Goal: Task Accomplishment & Management: Complete application form

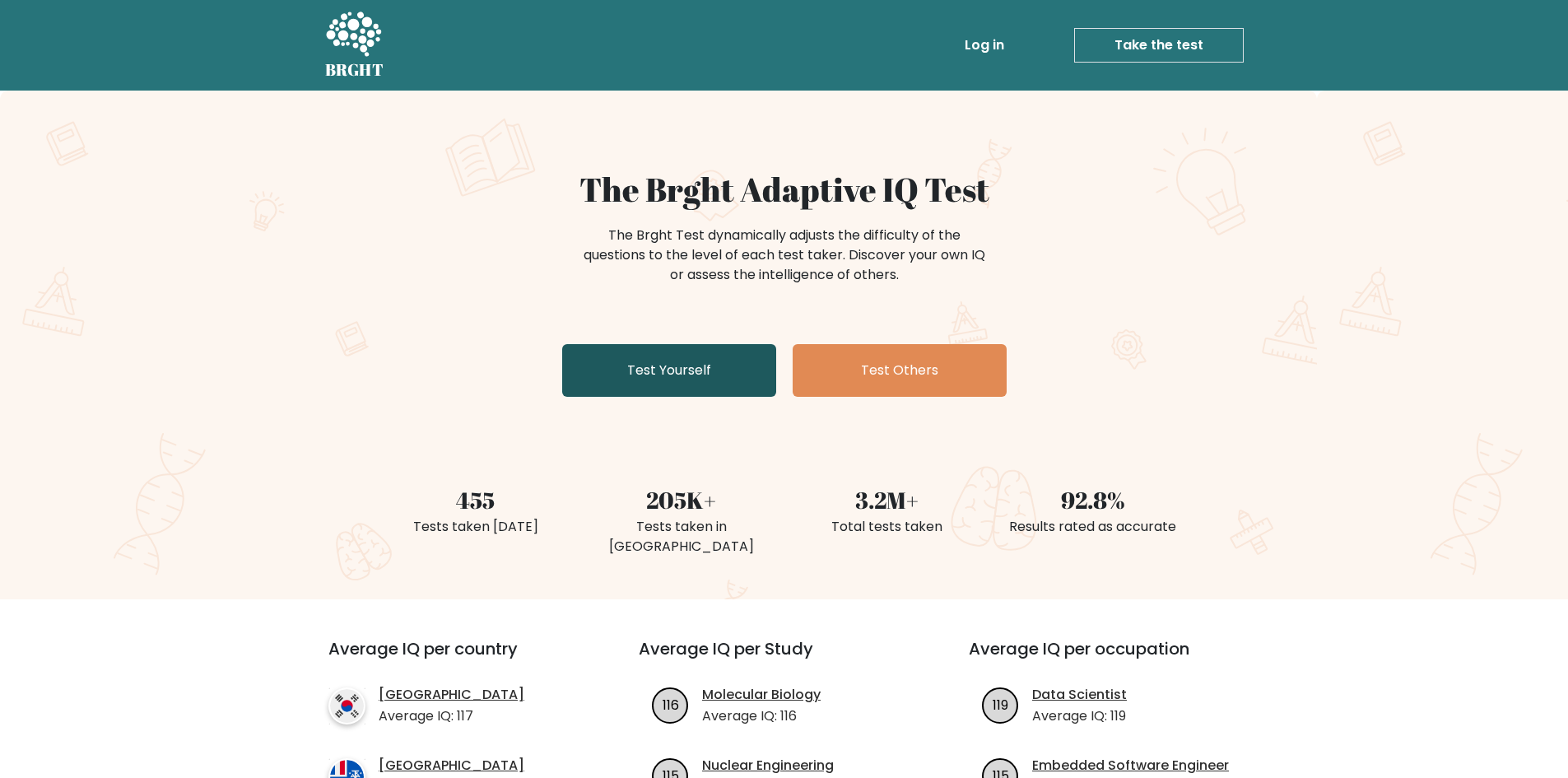
click at [656, 373] on link "Test Yourself" at bounding box center [669, 370] width 214 height 53
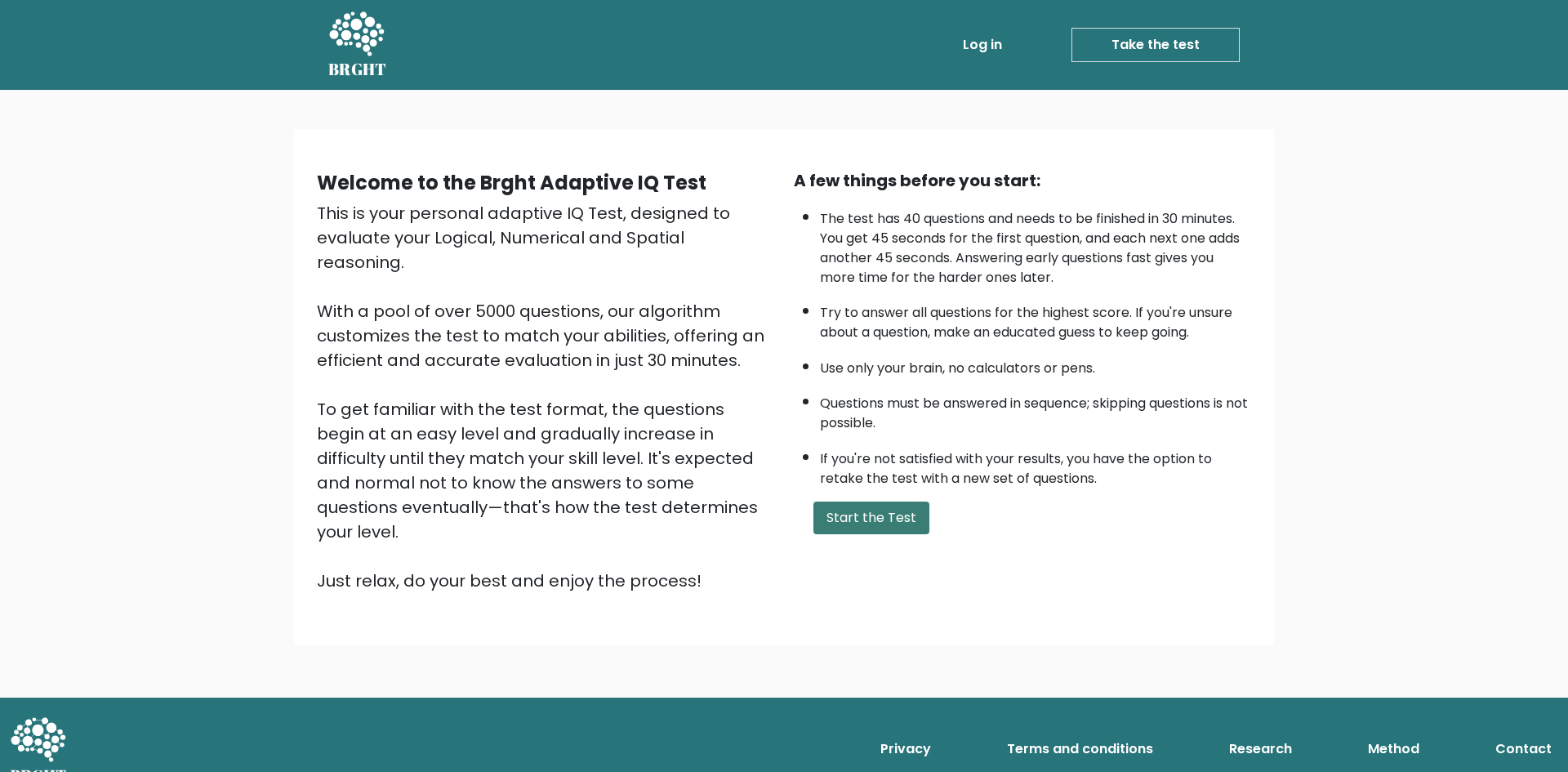
click at [893, 517] on button "Start the Test" at bounding box center [871, 518] width 116 height 33
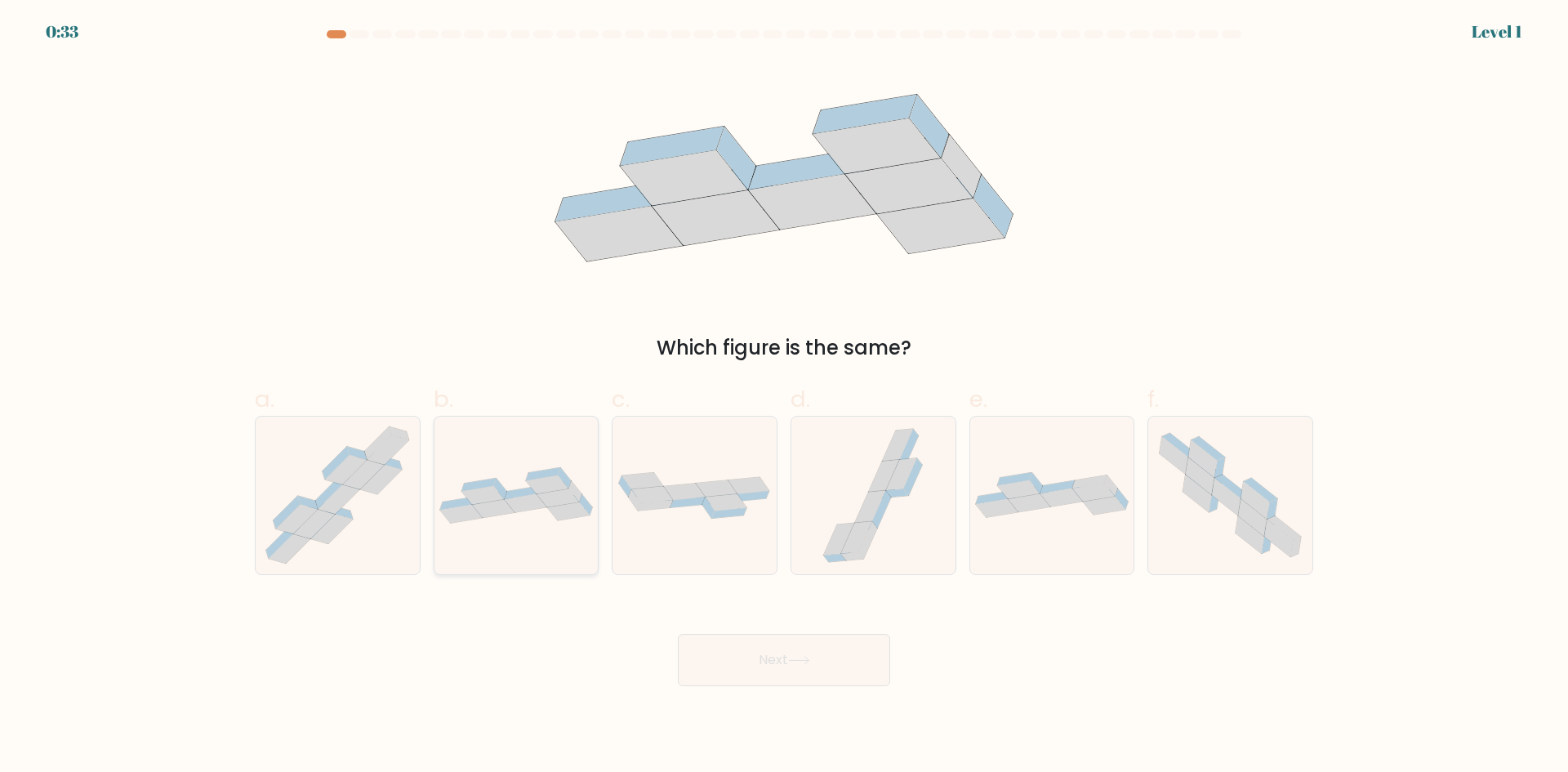
click at [512, 502] on icon at bounding box center [526, 503] width 43 height 19
click at [784, 397] on input "b." at bounding box center [784, 391] width 1 height 10
radio input "true"
click at [799, 651] on button "Next" at bounding box center [784, 660] width 212 height 52
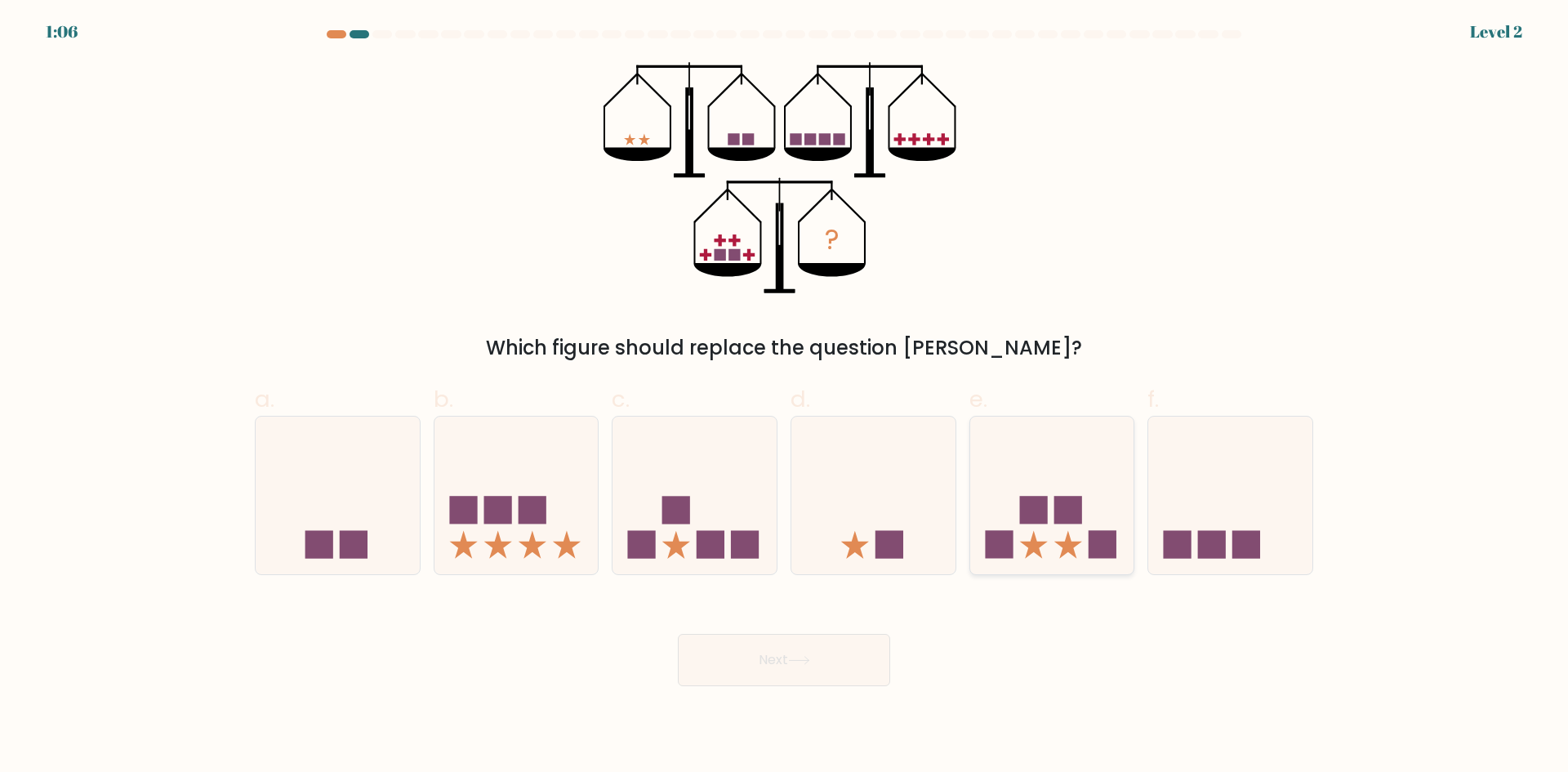
click at [1033, 527] on icon at bounding box center [1053, 495] width 164 height 135
click at [785, 397] on input "e." at bounding box center [784, 391] width 1 height 10
radio input "true"
click at [763, 658] on button "Next" at bounding box center [784, 660] width 212 height 52
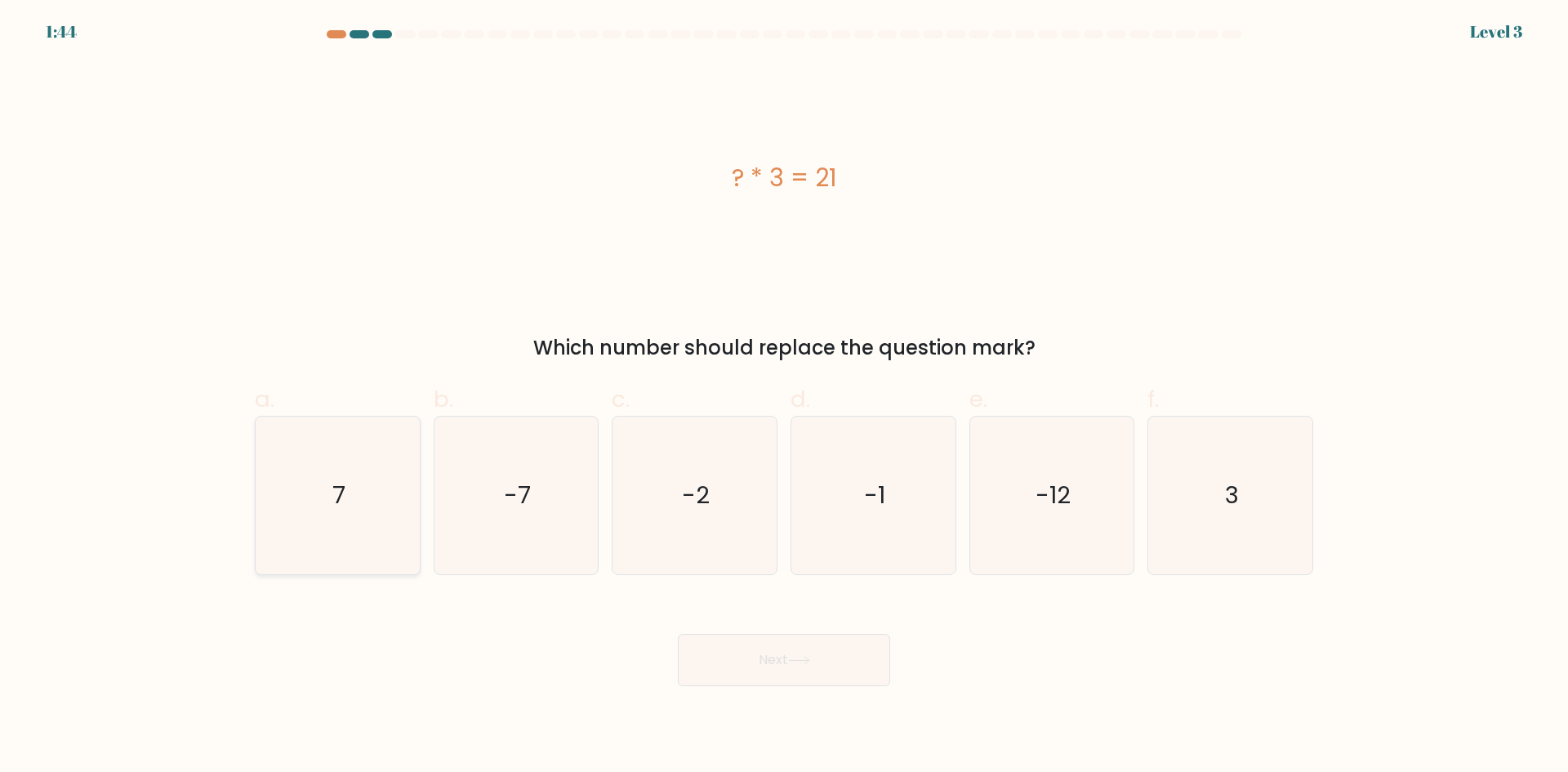
click at [336, 486] on text "7" at bounding box center [338, 495] width 13 height 33
click at [784, 397] on input "a. 7" at bounding box center [784, 391] width 1 height 10
radio input "true"
click at [777, 662] on button "Next" at bounding box center [784, 660] width 212 height 52
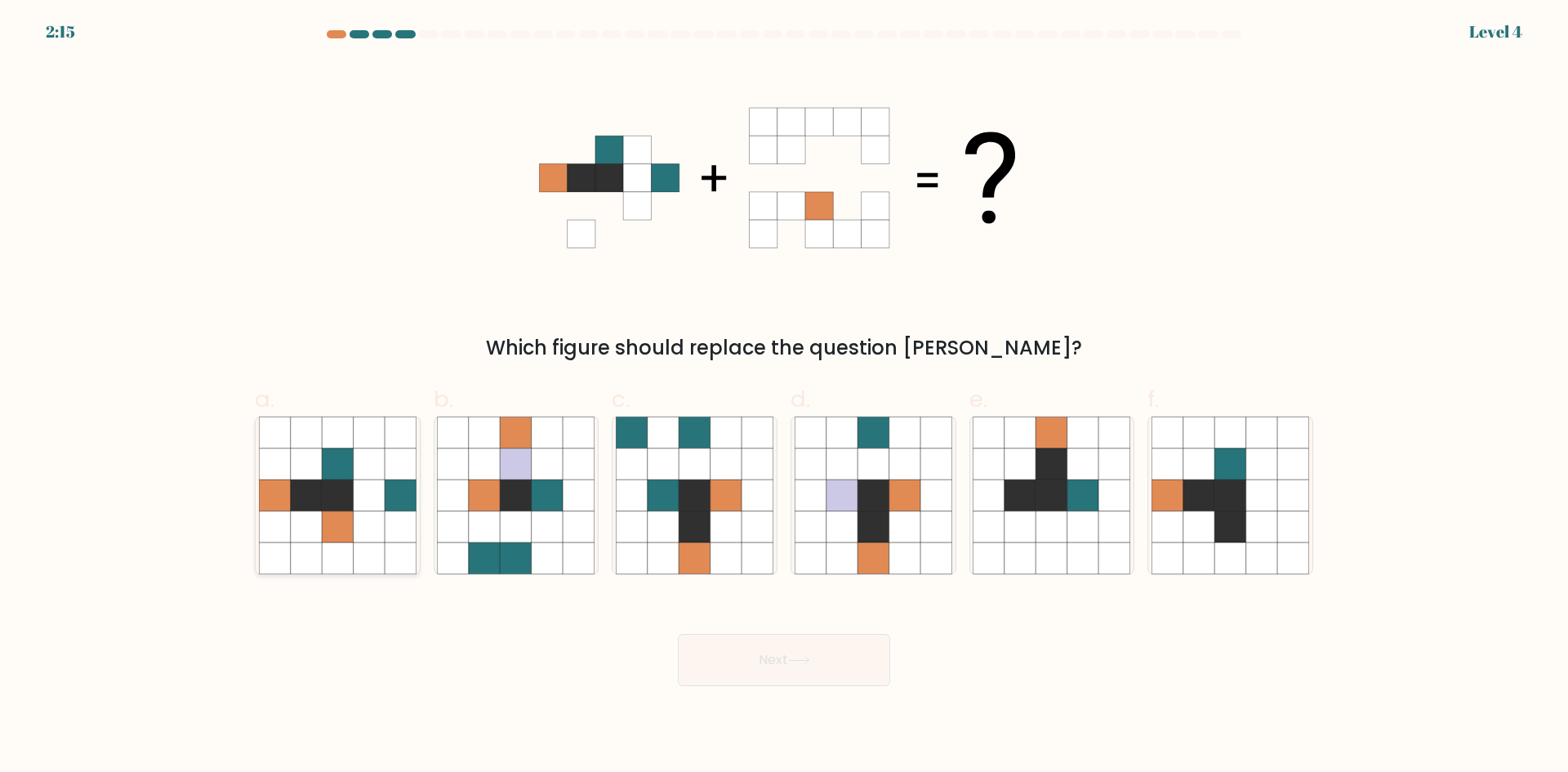
click at [342, 483] on icon at bounding box center [337, 495] width 31 height 31
click at [784, 397] on input "a." at bounding box center [784, 391] width 1 height 10
radio input "true"
click at [800, 651] on button "Next" at bounding box center [784, 660] width 212 height 52
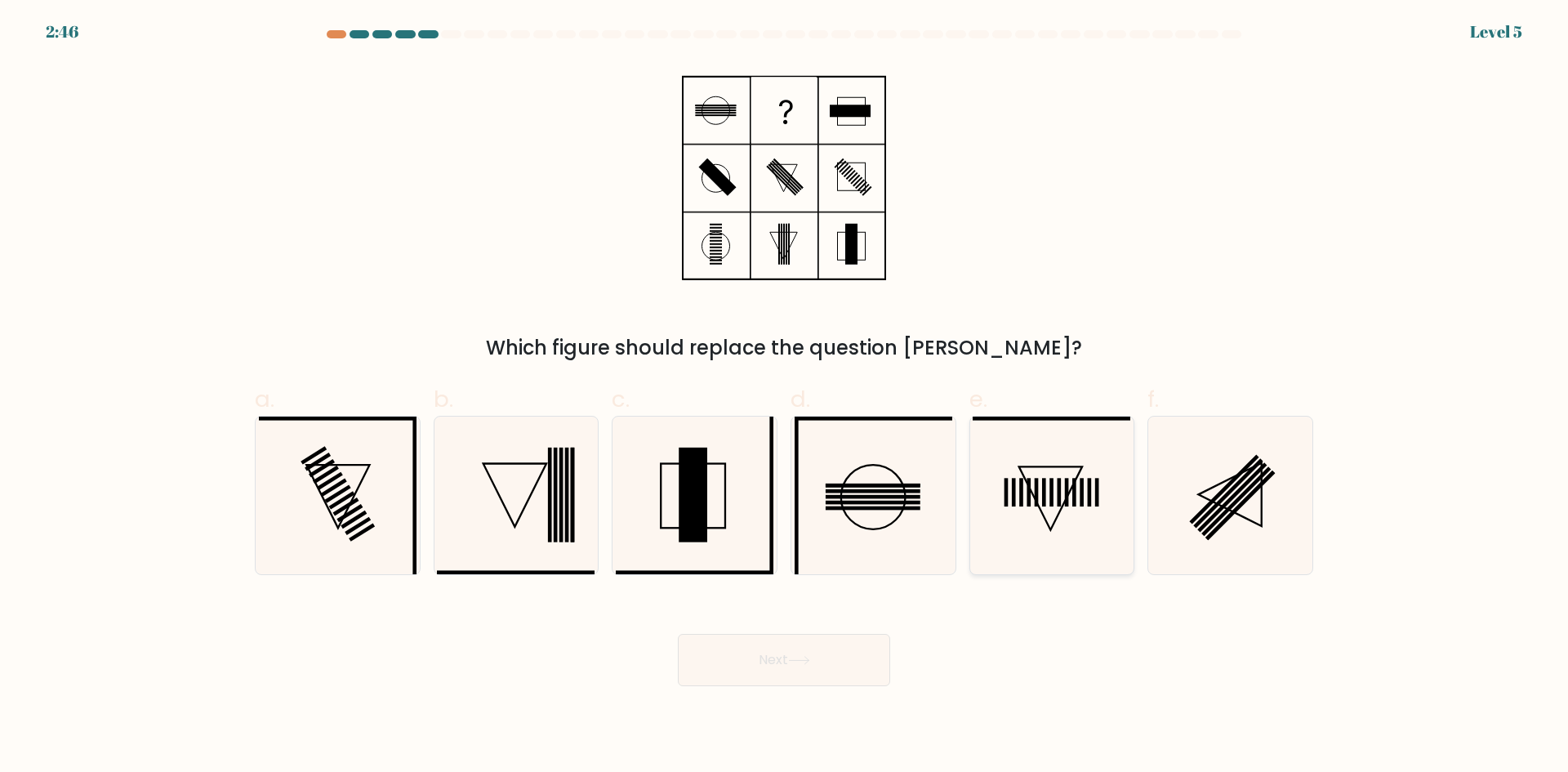
click at [1065, 484] on icon at bounding box center [1052, 496] width 157 height 157
click at [785, 397] on input "e." at bounding box center [784, 391] width 1 height 10
radio input "true"
click at [777, 674] on button "Next" at bounding box center [784, 660] width 212 height 52
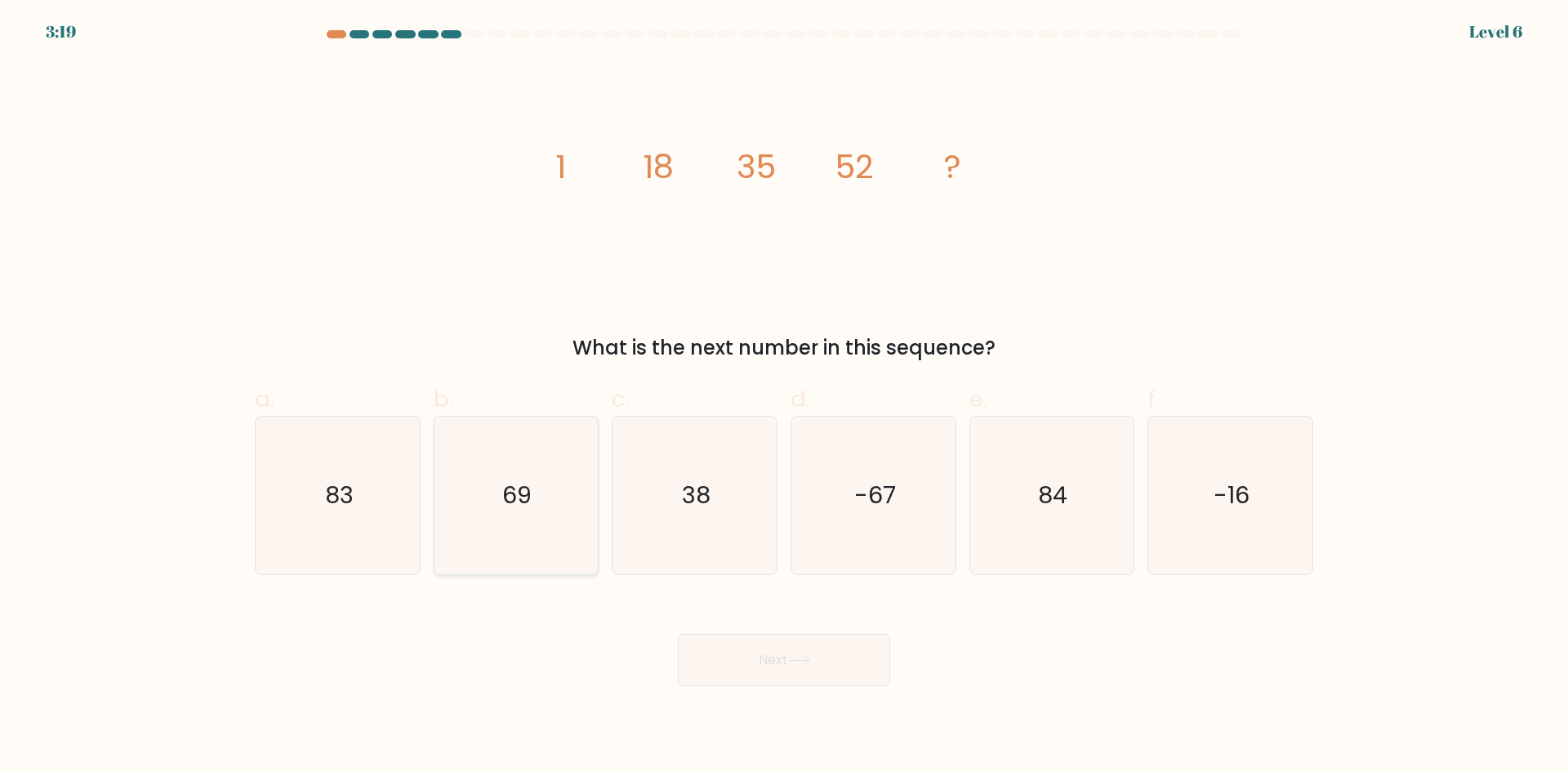
click at [530, 505] on text "69" at bounding box center [518, 495] width 29 height 33
click at [784, 397] on input "b. 69" at bounding box center [784, 391] width 1 height 10
radio input "true"
click at [788, 651] on button "Next" at bounding box center [784, 660] width 212 height 52
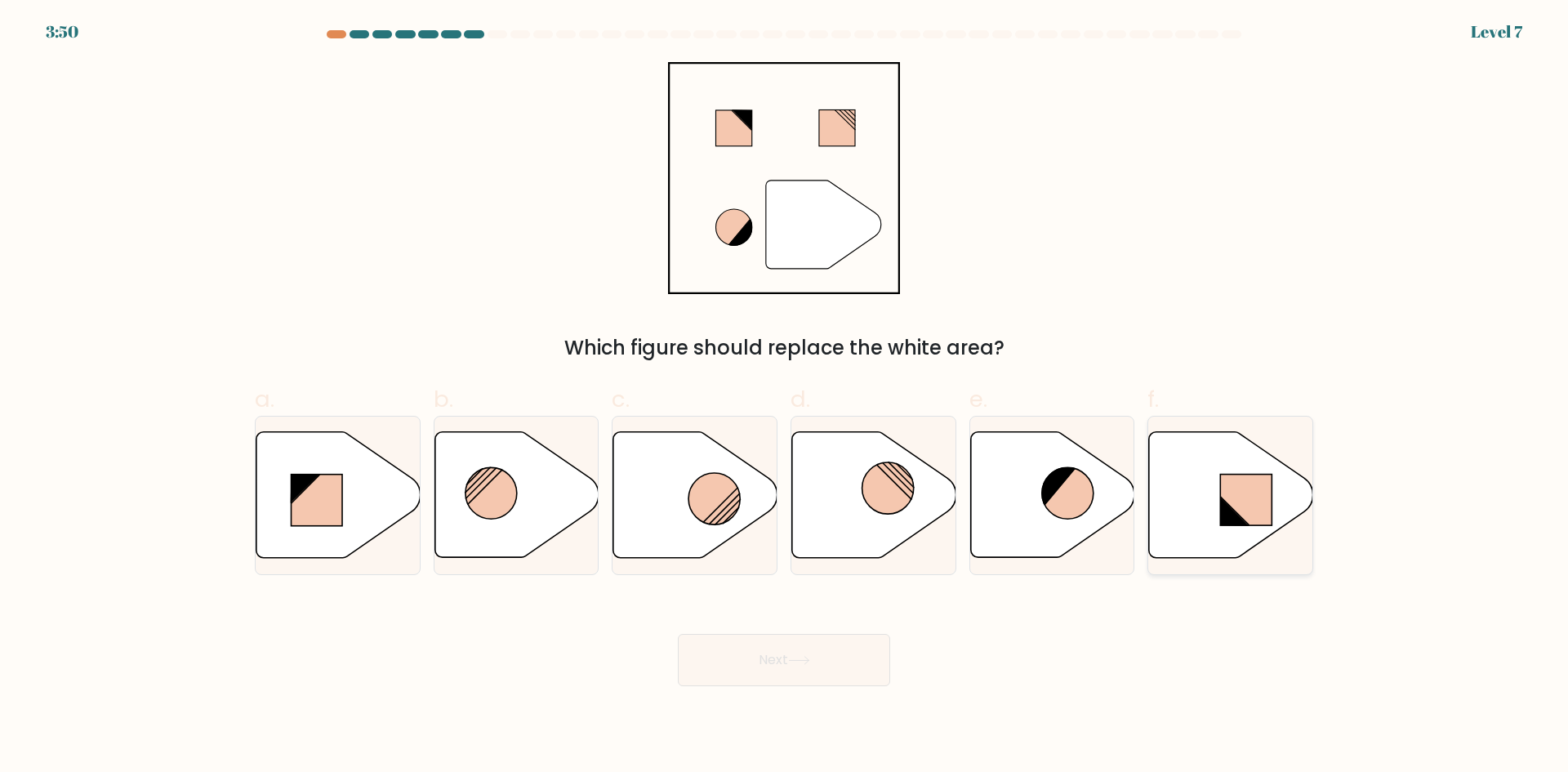
click at [1212, 496] on icon at bounding box center [1232, 495] width 164 height 126
click at [785, 397] on input "f." at bounding box center [784, 391] width 1 height 10
radio input "true"
click at [777, 662] on button "Next" at bounding box center [784, 660] width 212 height 52
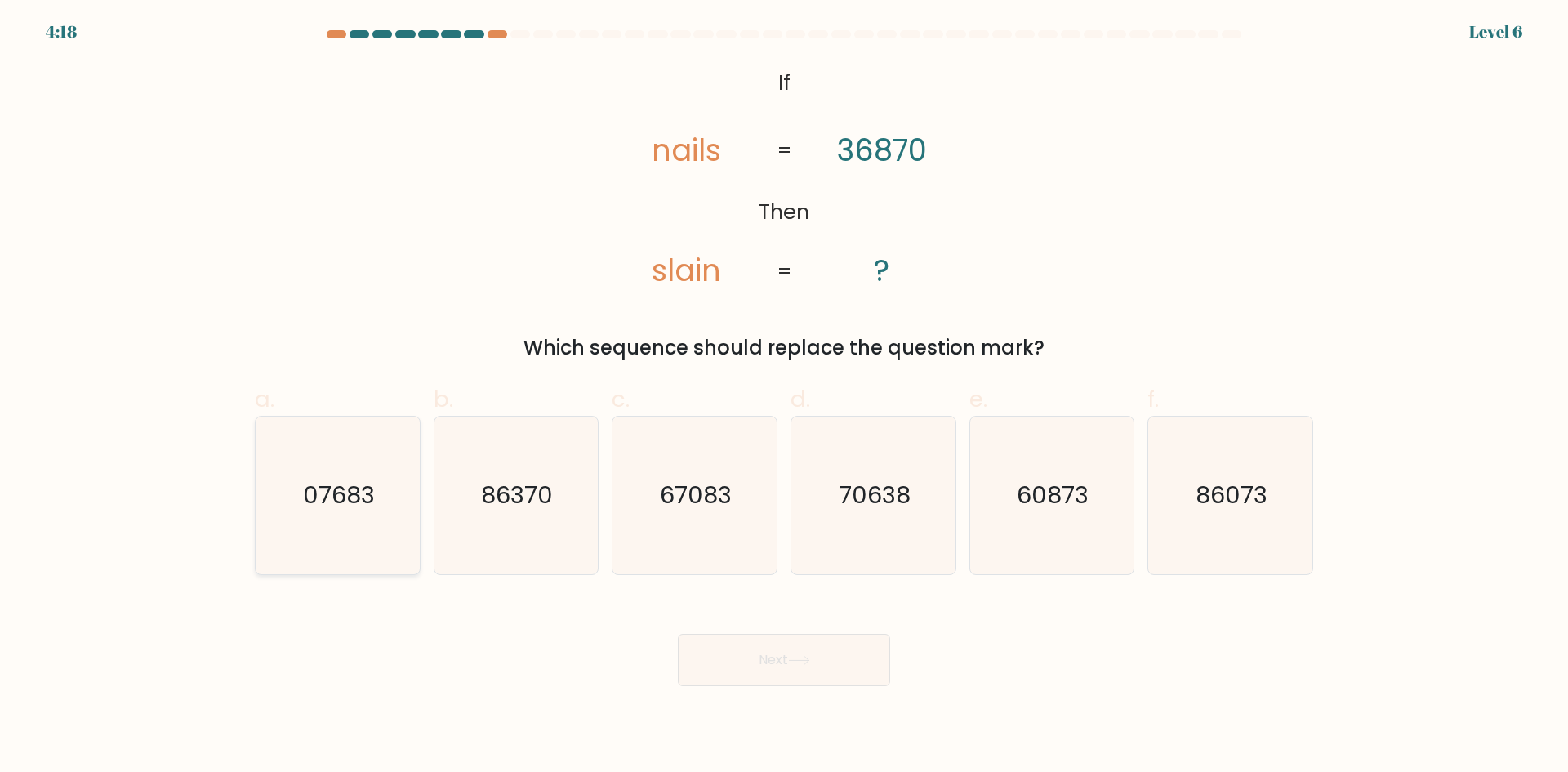
click at [306, 478] on icon "07683" at bounding box center [337, 496] width 157 height 157
click at [784, 397] on input "a. 07683" at bounding box center [784, 391] width 1 height 10
radio input "true"
click at [834, 662] on button "Next" at bounding box center [784, 660] width 212 height 52
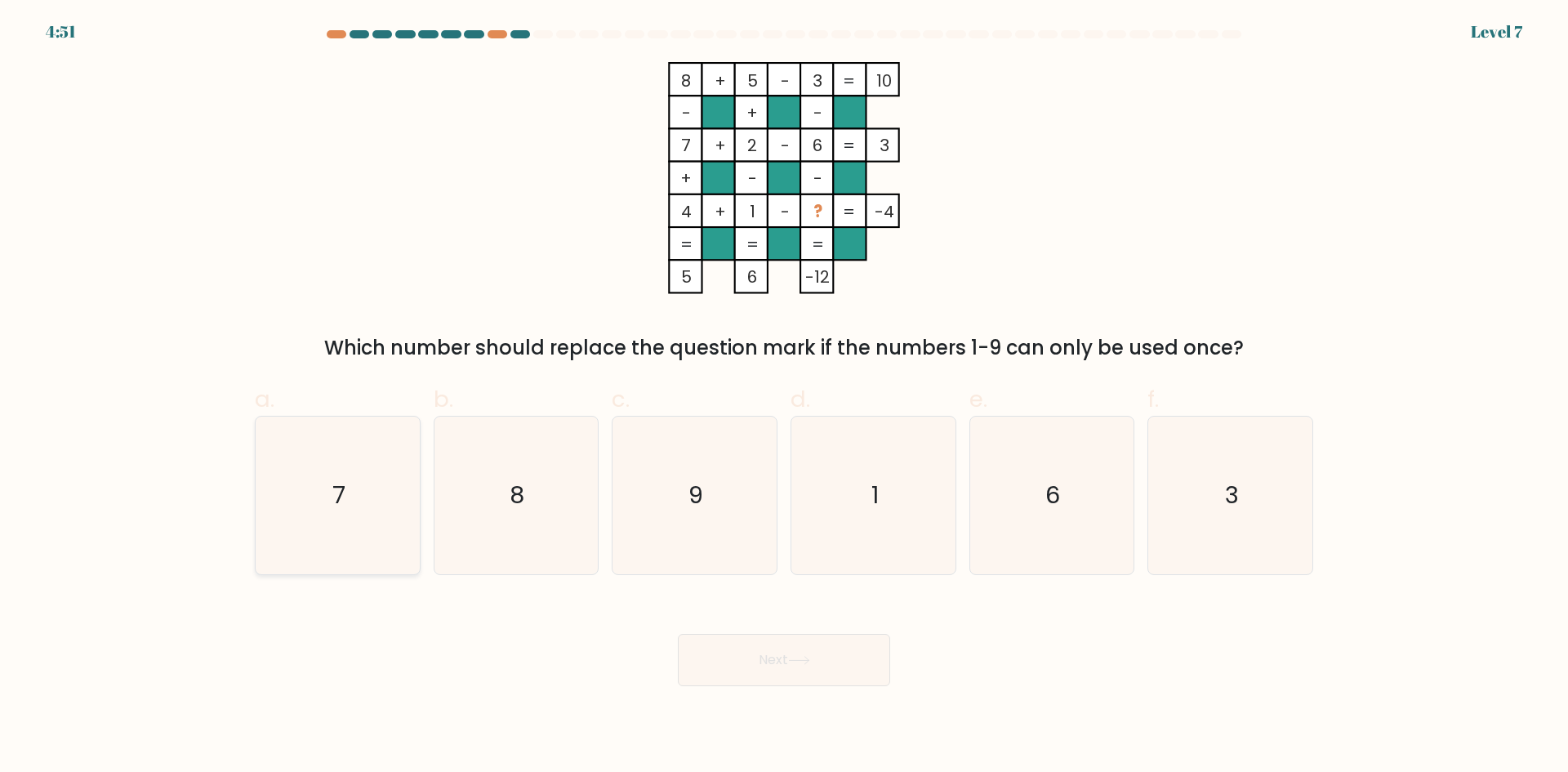
click at [325, 490] on icon "7" at bounding box center [337, 496] width 157 height 157
click at [784, 397] on input "a. 7" at bounding box center [784, 391] width 1 height 10
radio input "true"
click at [780, 662] on button "Next" at bounding box center [784, 660] width 212 height 52
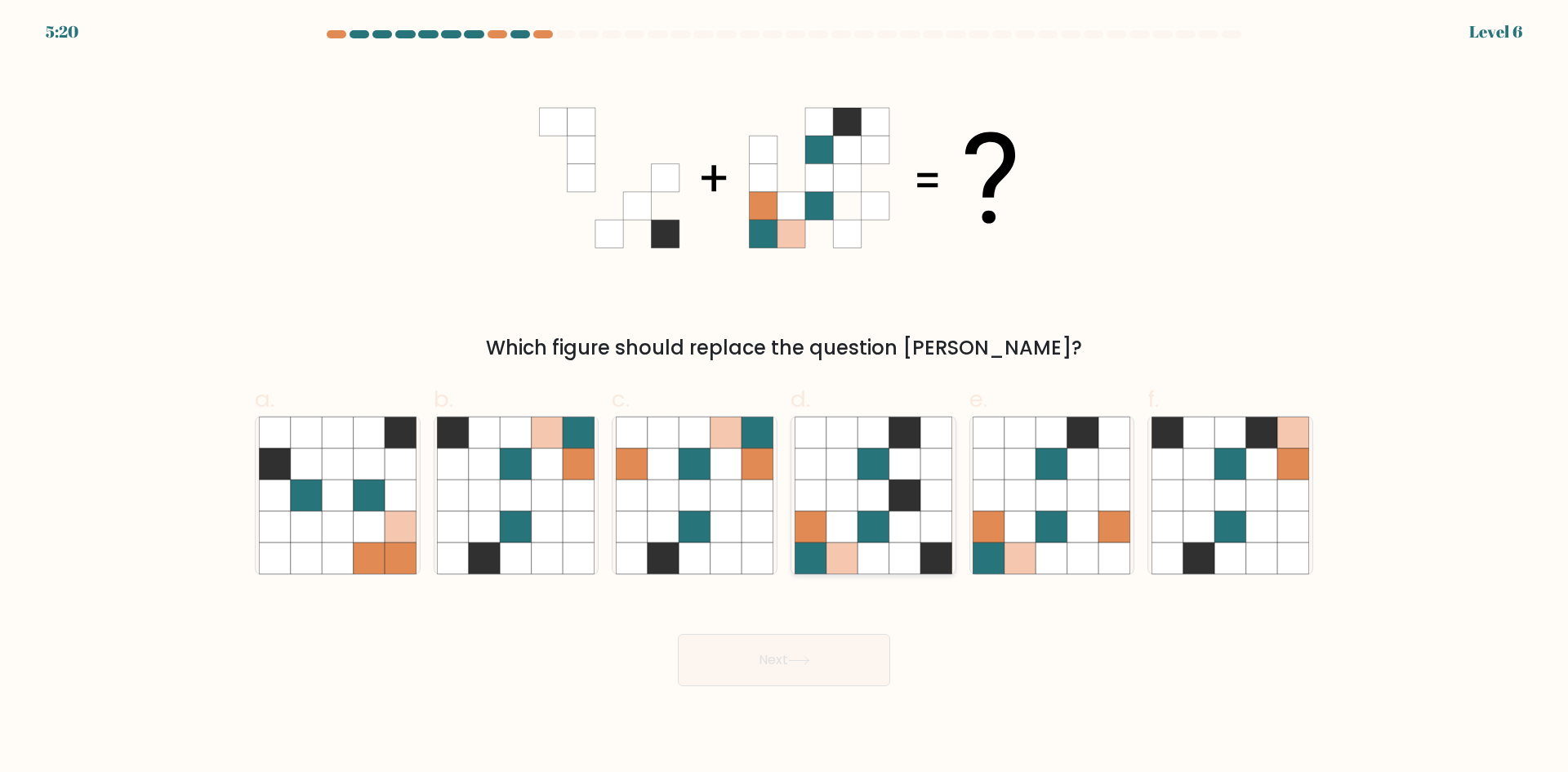
click at [847, 463] on icon at bounding box center [842, 464] width 31 height 31
click at [785, 397] on input "d." at bounding box center [784, 391] width 1 height 10
radio input "true"
click at [757, 656] on button "Next" at bounding box center [784, 660] width 212 height 52
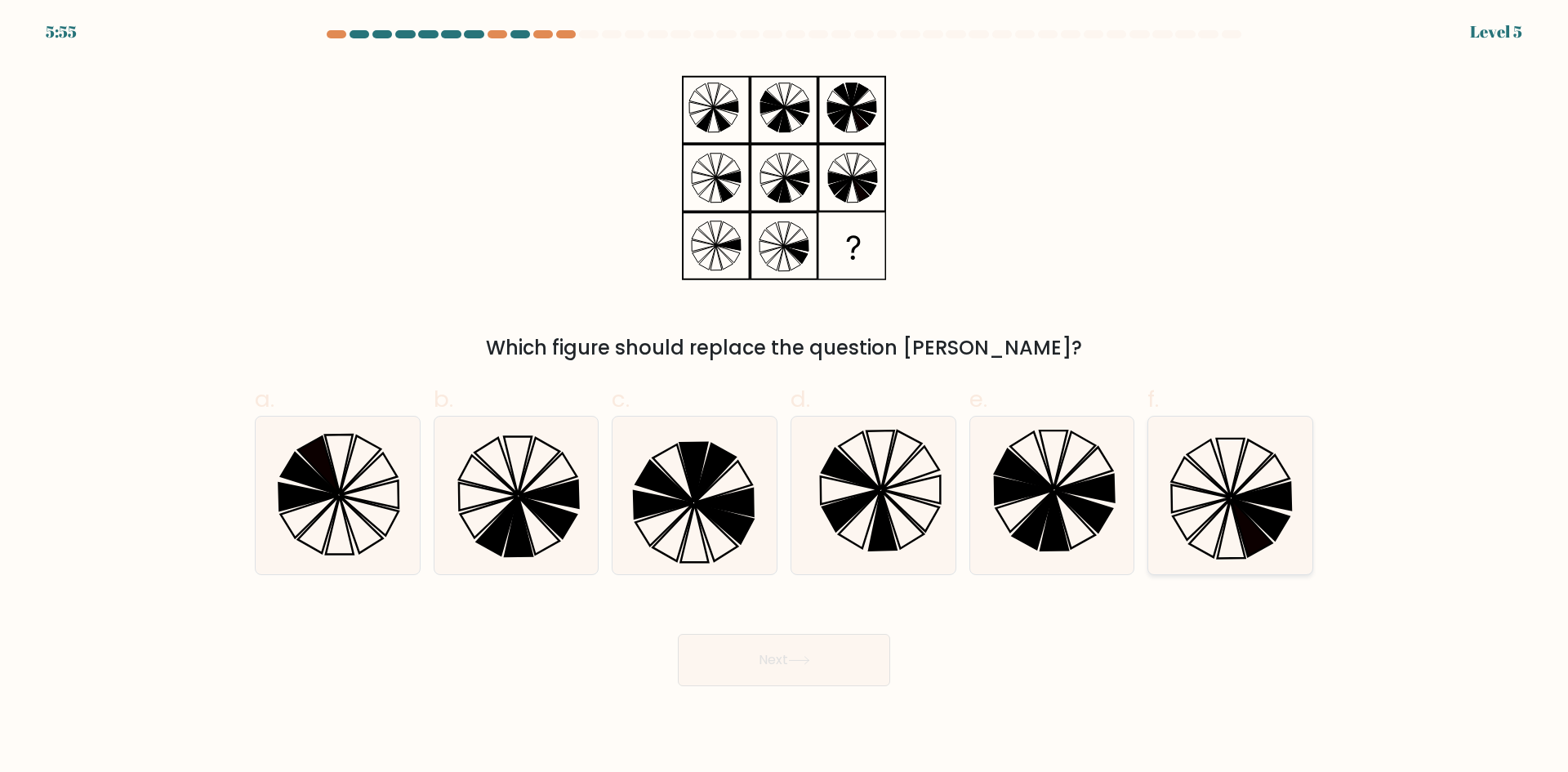
click at [1191, 483] on icon at bounding box center [1230, 496] width 157 height 157
click at [785, 397] on input "f." at bounding box center [784, 391] width 1 height 10
radio input "true"
click at [718, 662] on button "Next" at bounding box center [784, 660] width 212 height 52
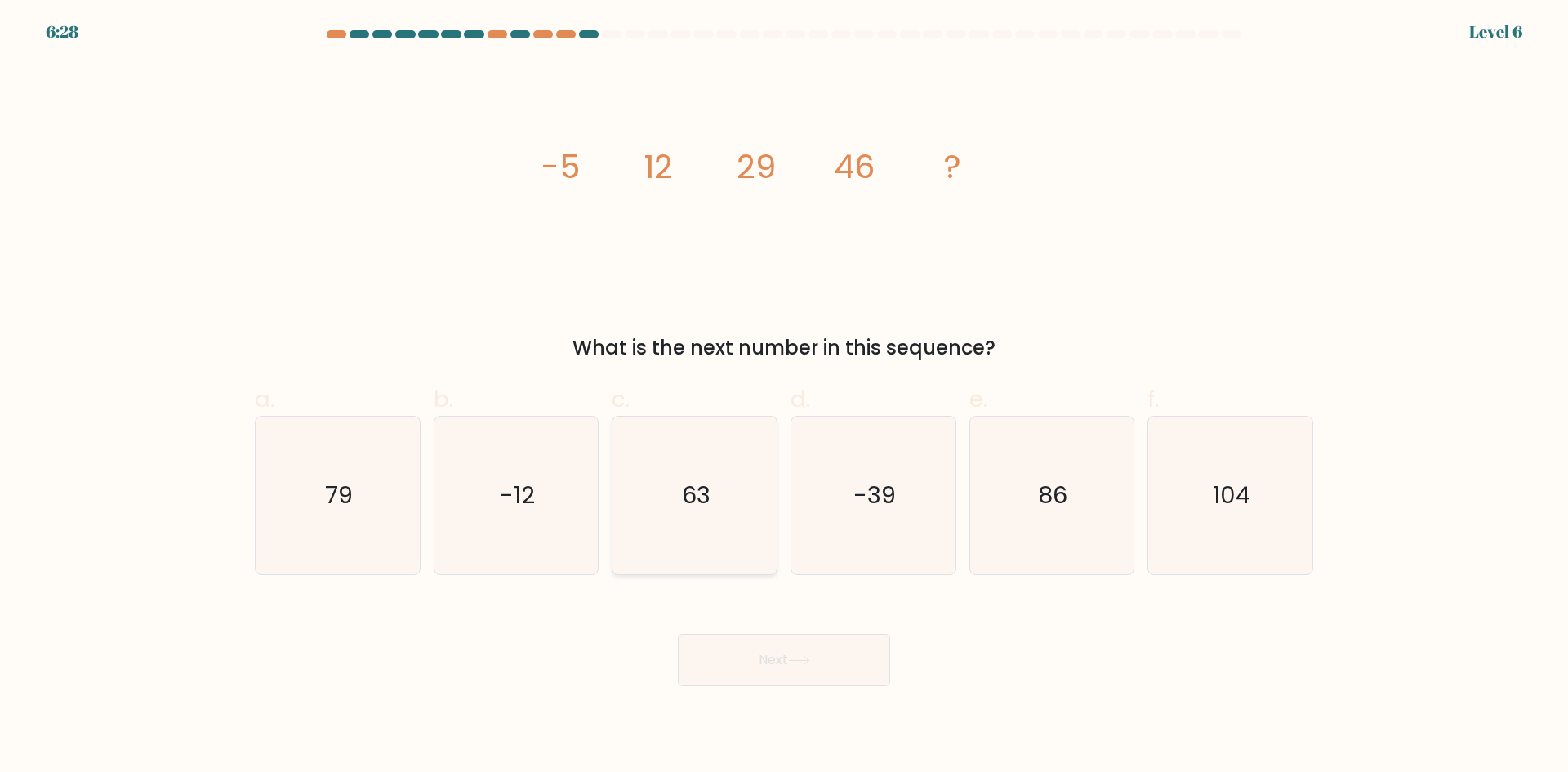
click at [690, 502] on text "63" at bounding box center [696, 495] width 28 height 33
click at [784, 397] on input "c. 63" at bounding box center [784, 391] width 1 height 10
radio input "true"
click at [781, 642] on button "Next" at bounding box center [784, 660] width 212 height 52
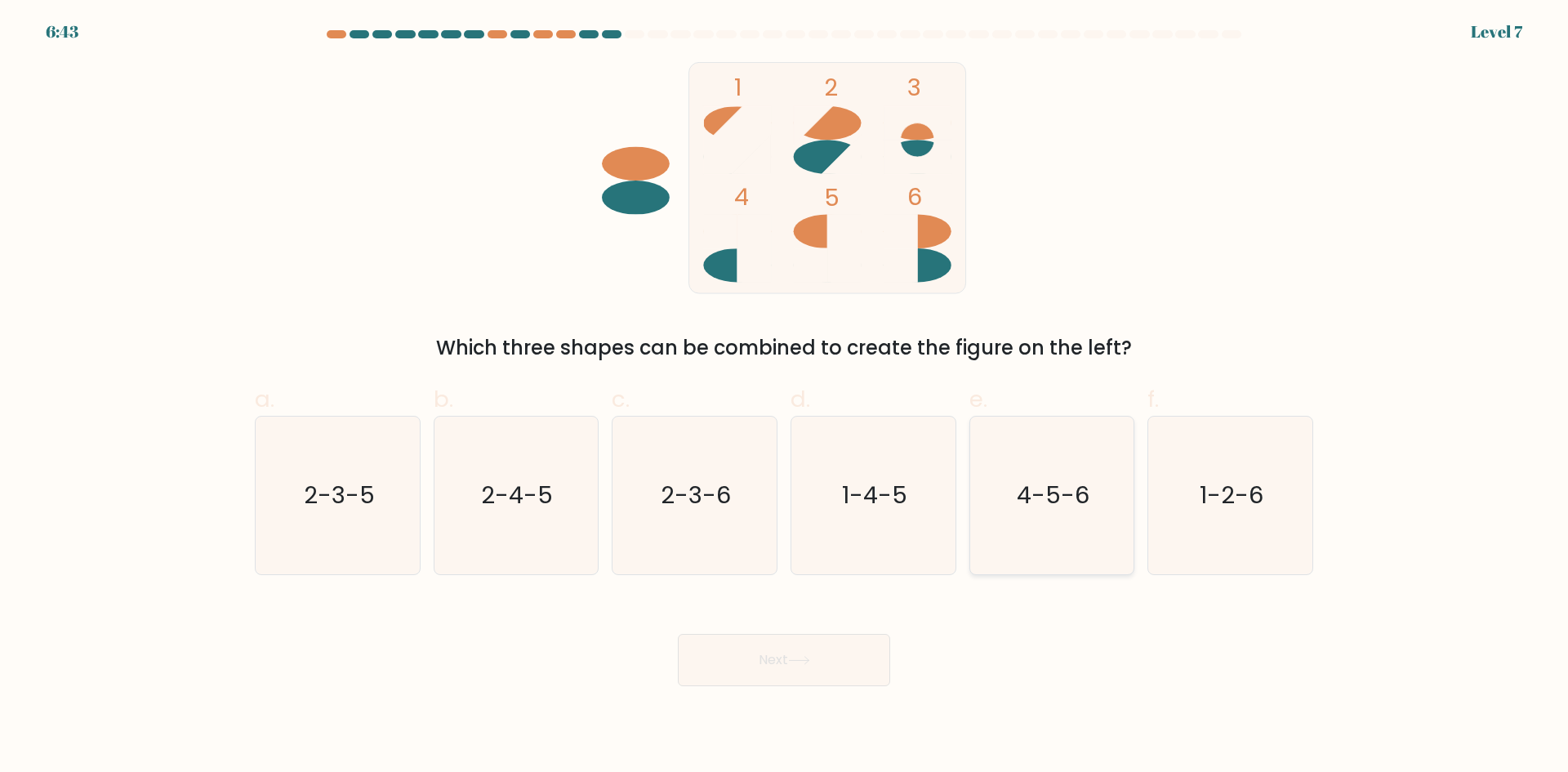
click at [1074, 510] on text "4-5-6" at bounding box center [1053, 495] width 73 height 33
click at [785, 397] on input "e. 4-5-6" at bounding box center [784, 391] width 1 height 10
radio input "true"
click at [775, 652] on button "Next" at bounding box center [784, 660] width 212 height 52
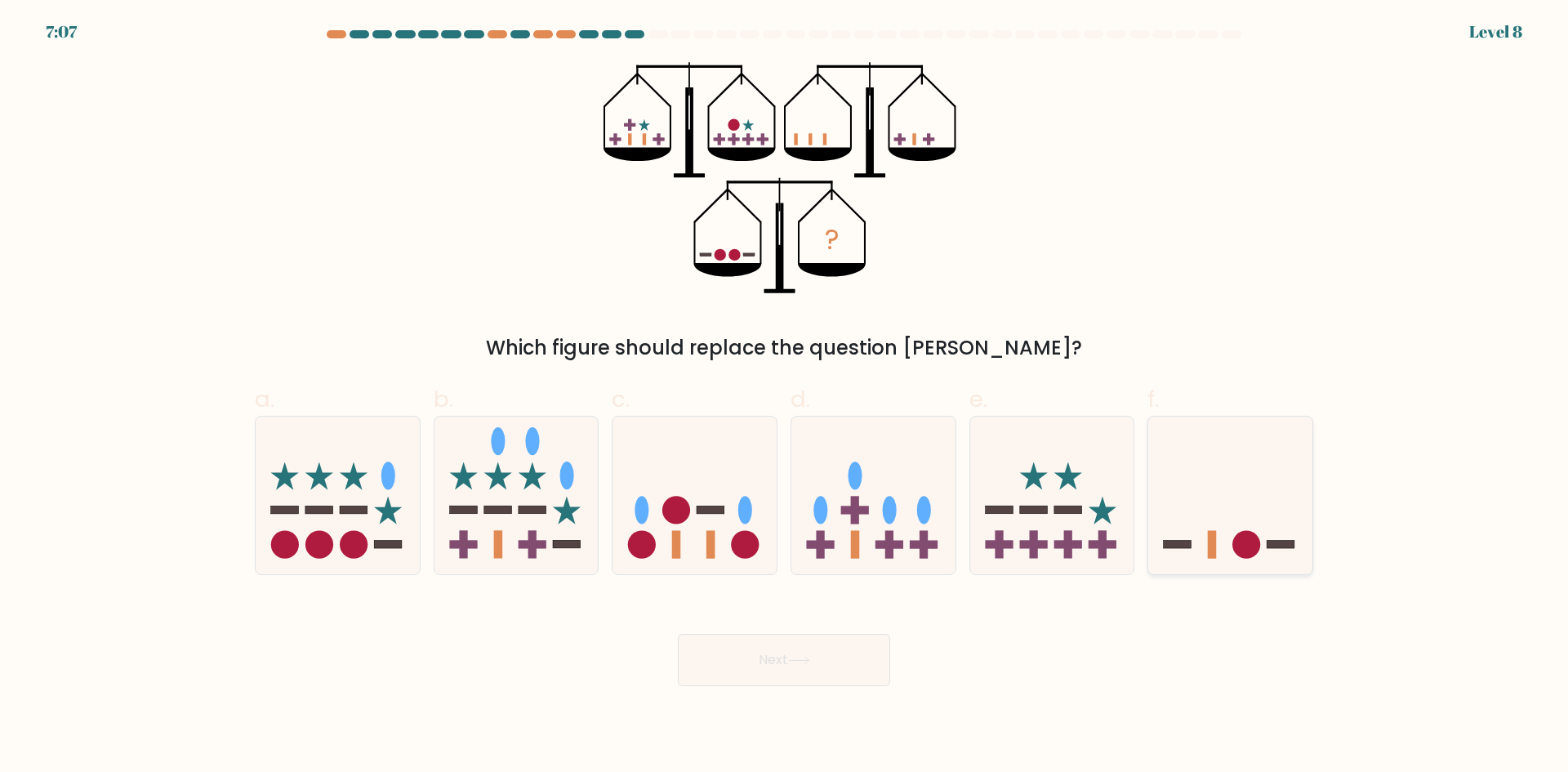
click at [1247, 502] on icon at bounding box center [1231, 495] width 164 height 135
click at [785, 397] on input "f." at bounding box center [784, 391] width 1 height 10
radio input "true"
click at [808, 669] on button "Next" at bounding box center [784, 660] width 212 height 52
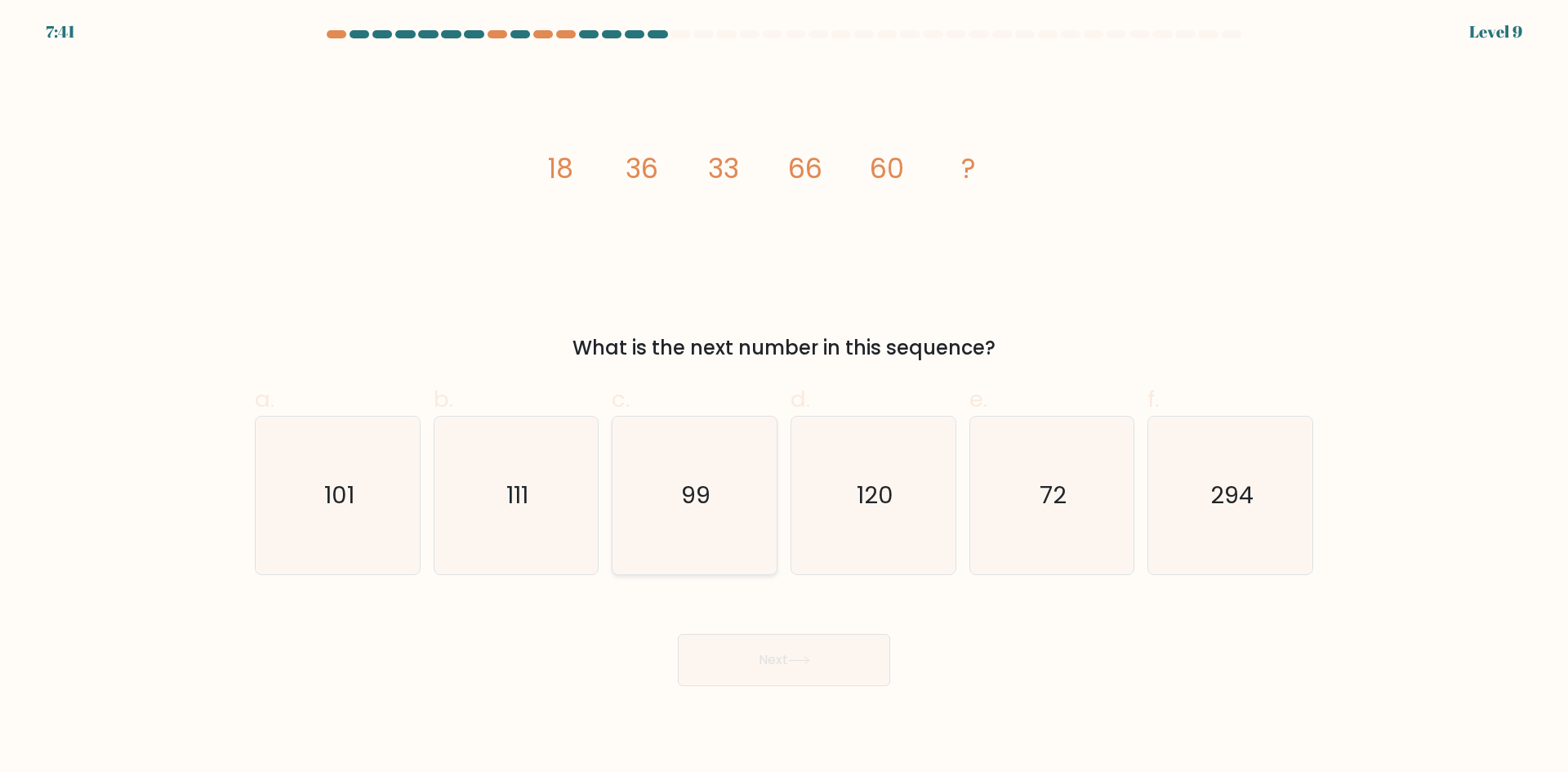
click at [732, 509] on icon "99" at bounding box center [695, 496] width 157 height 157
click at [784, 397] on input "c. 99" at bounding box center [784, 391] width 1 height 10
radio input "true"
click at [782, 666] on button "Next" at bounding box center [784, 660] width 212 height 52
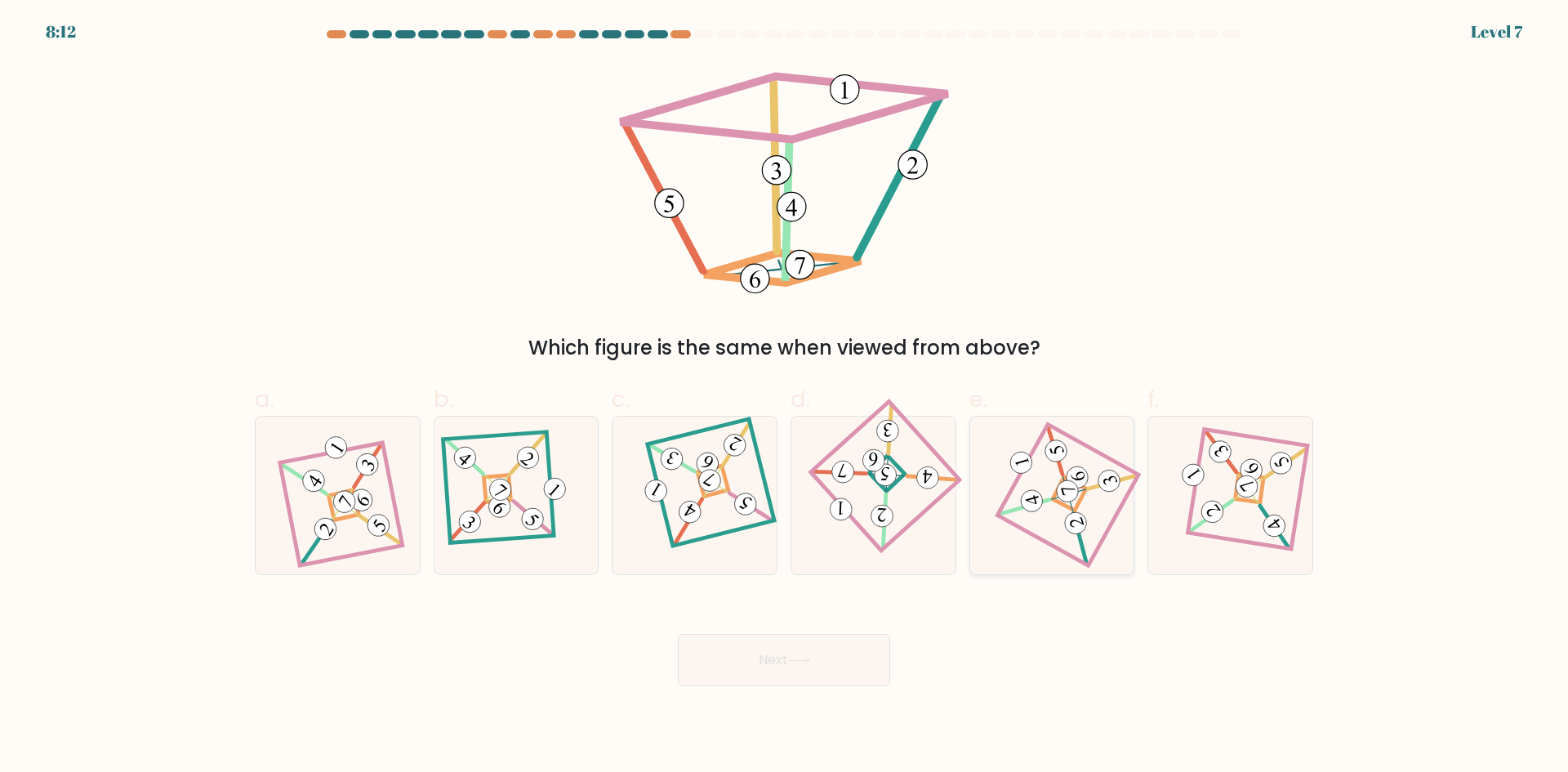
click at [1074, 498] on 892 at bounding box center [1067, 490] width 27 height 27
click at [785, 397] on input "e." at bounding box center [784, 391] width 1 height 10
radio input "true"
click at [757, 645] on button "Next" at bounding box center [784, 660] width 212 height 52
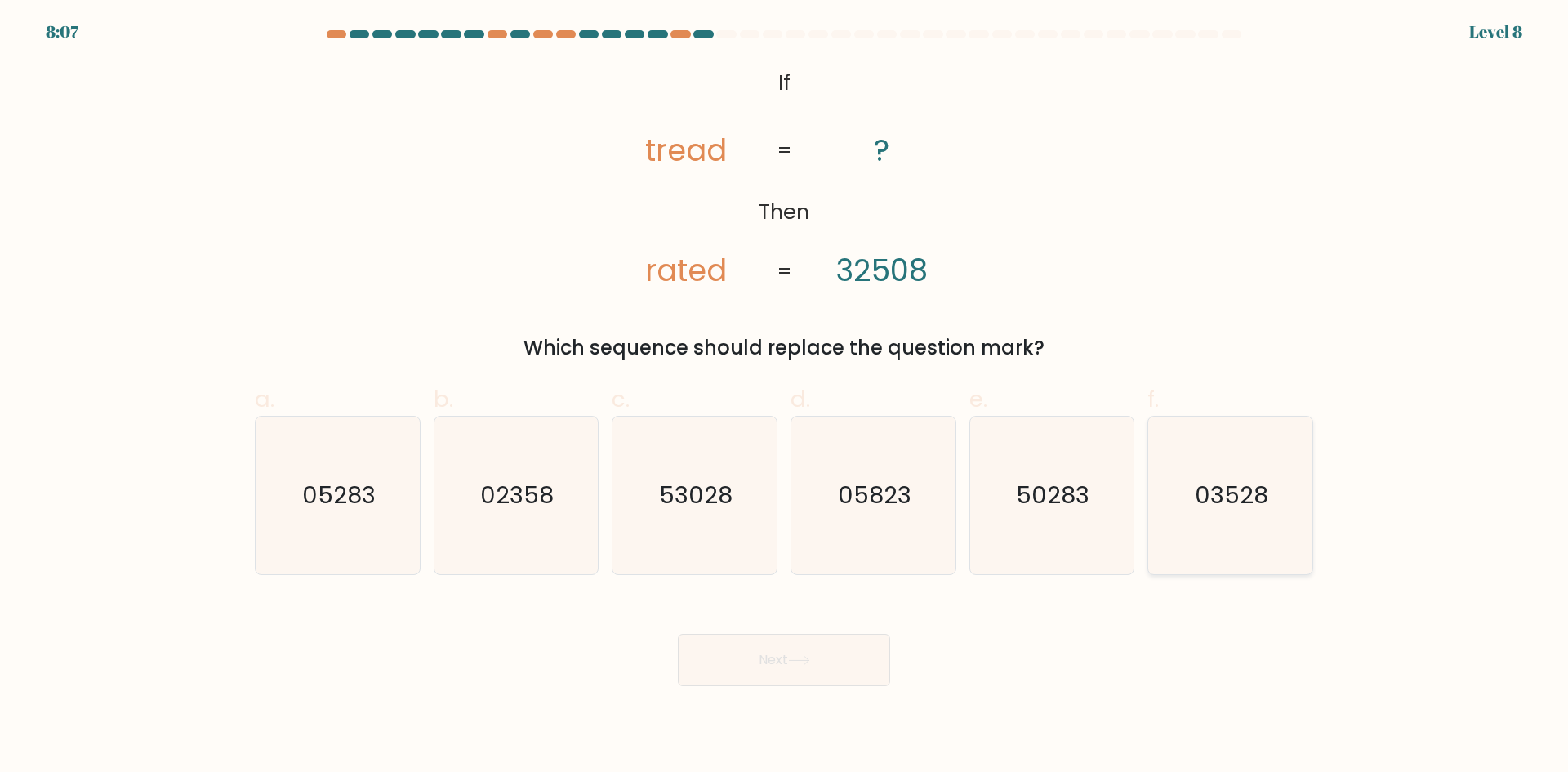
click at [1239, 496] on text "03528" at bounding box center [1232, 495] width 74 height 33
click at [785, 397] on input "f. 03528" at bounding box center [784, 391] width 1 height 10
radio input "true"
click at [759, 657] on button "Next" at bounding box center [784, 660] width 212 height 52
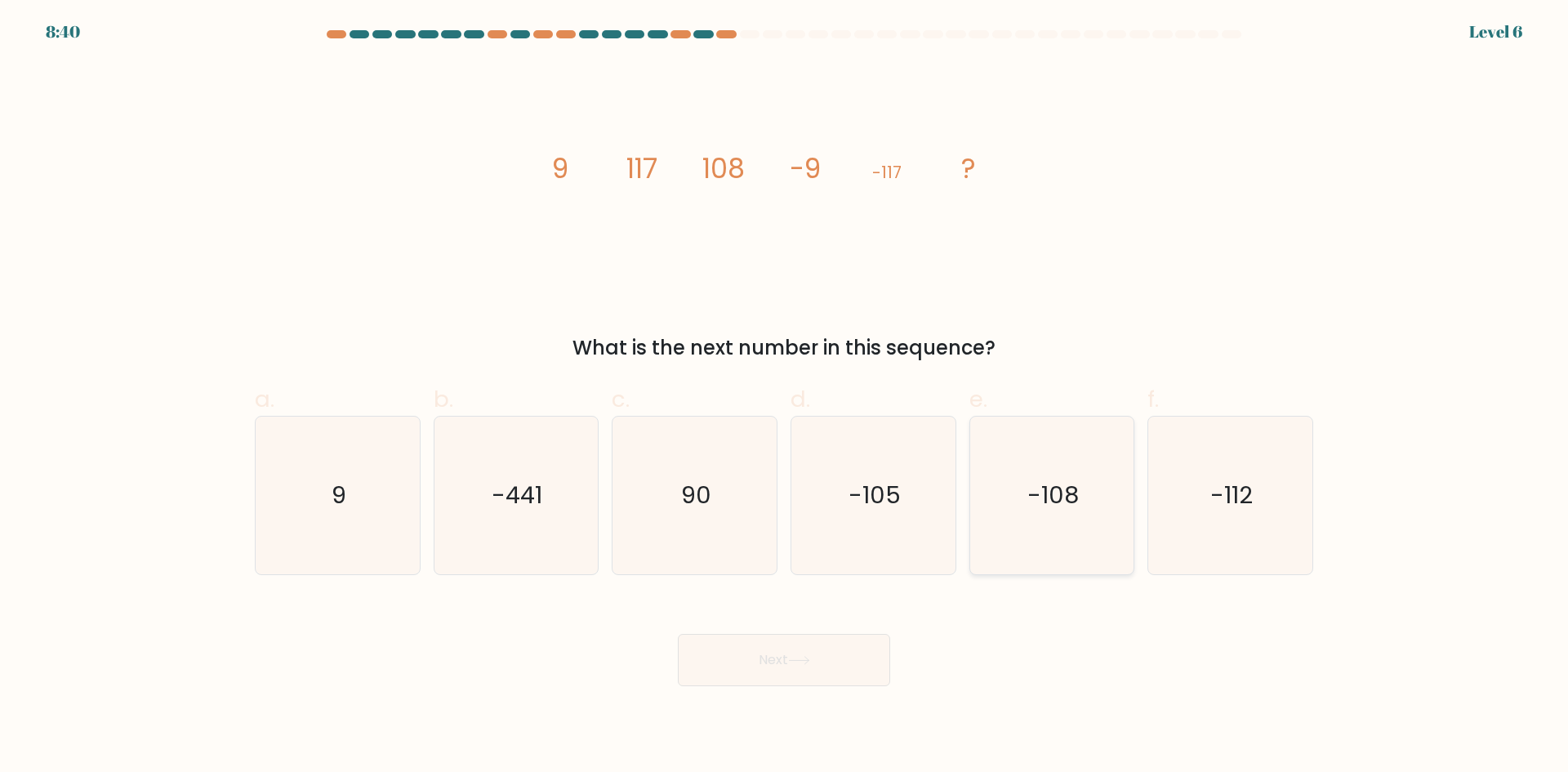
click at [1046, 514] on icon "-108" at bounding box center [1052, 496] width 157 height 157
click at [785, 397] on input "e. -108" at bounding box center [784, 391] width 1 height 10
radio input "true"
click at [758, 678] on button "Next" at bounding box center [784, 660] width 212 height 52
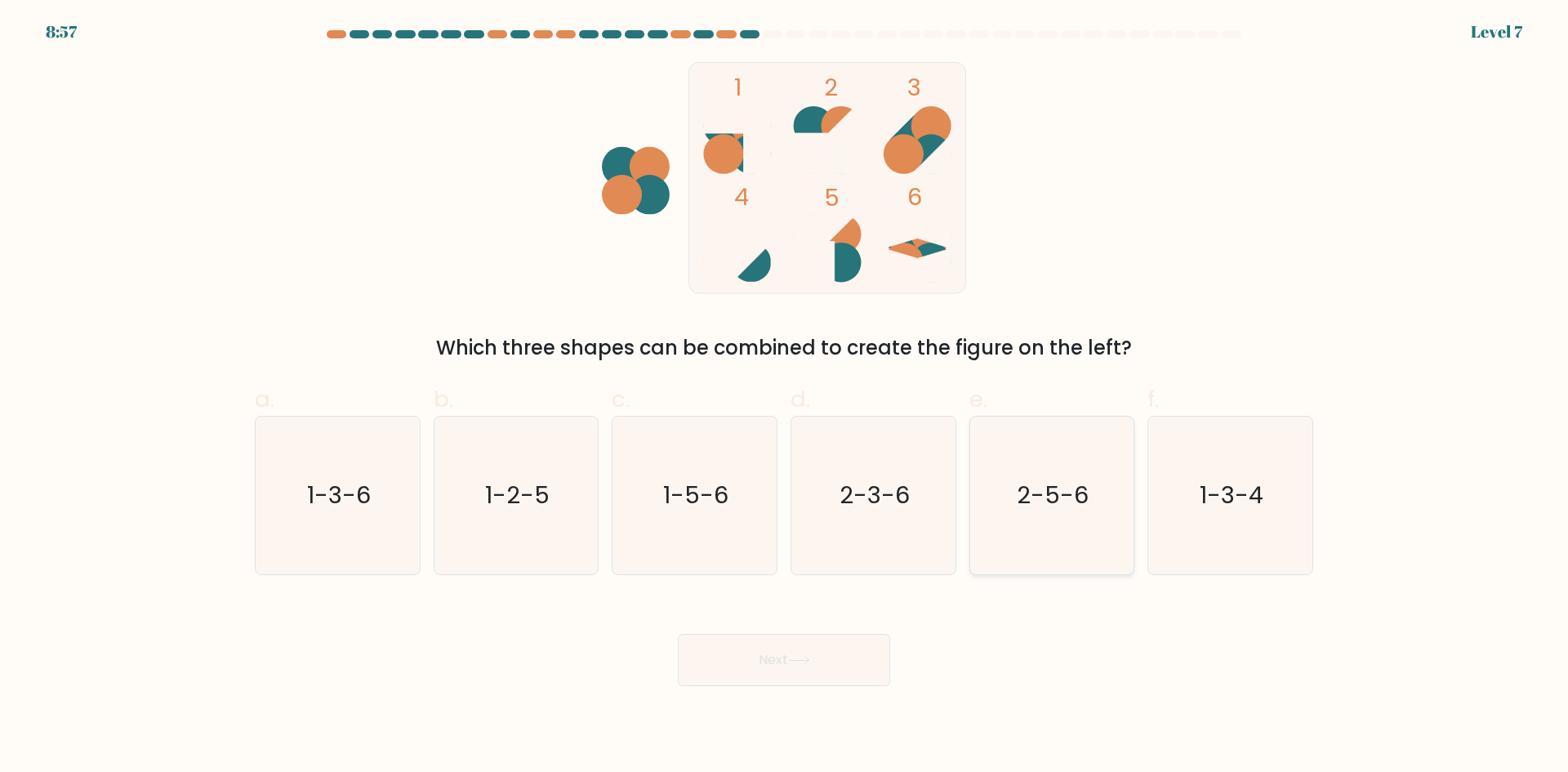
click at [1078, 511] on text "2-5-6" at bounding box center [1054, 495] width 72 height 33
click at [785, 397] on input "e. 2-5-6" at bounding box center [784, 391] width 1 height 10
radio input "true"
click at [733, 670] on button "Next" at bounding box center [784, 660] width 212 height 52
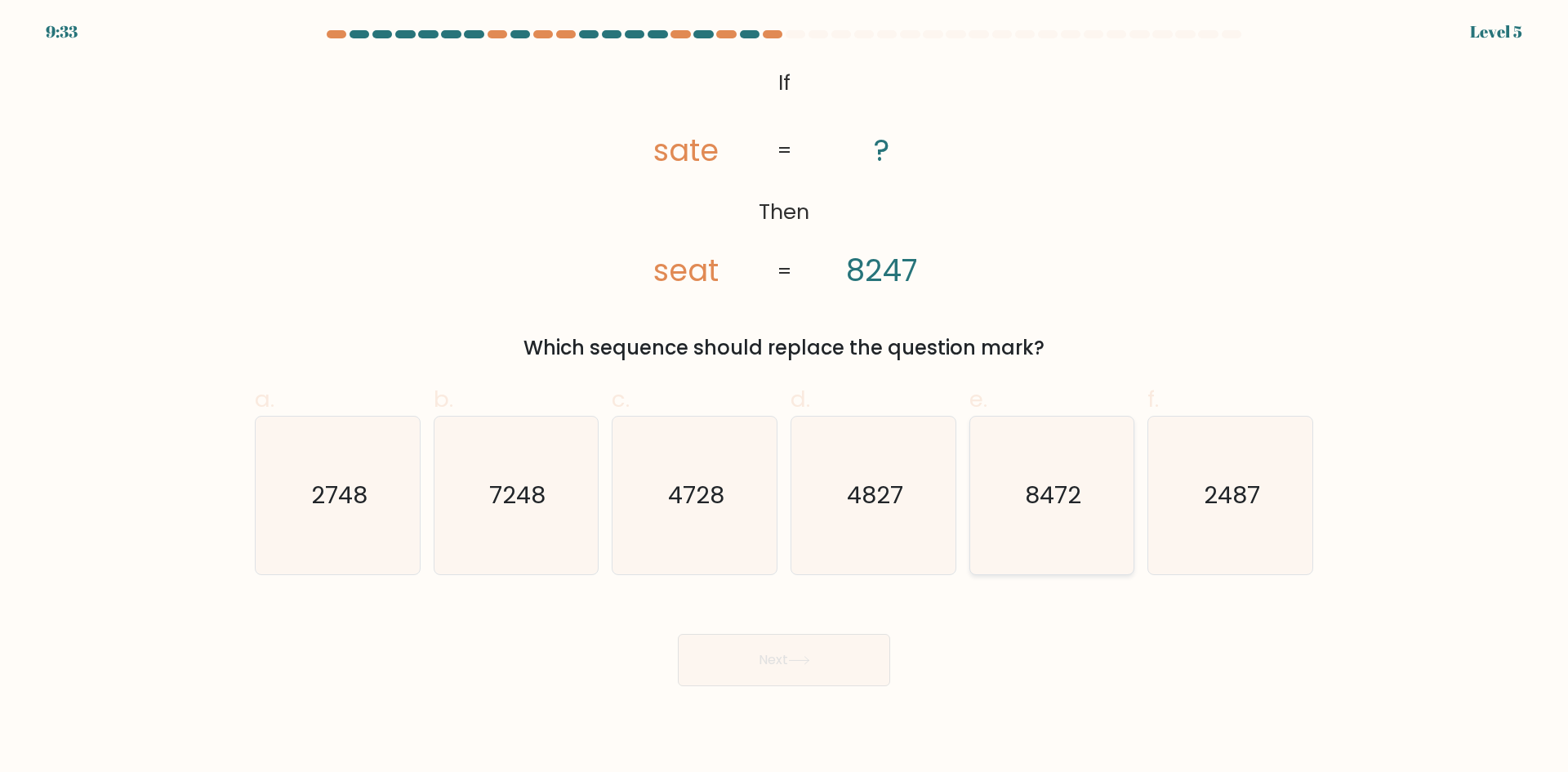
click at [1046, 520] on icon "8472" at bounding box center [1052, 496] width 157 height 157
click at [785, 397] on input "e. 8472" at bounding box center [784, 391] width 1 height 10
radio input "true"
click at [750, 669] on button "Next" at bounding box center [784, 660] width 212 height 52
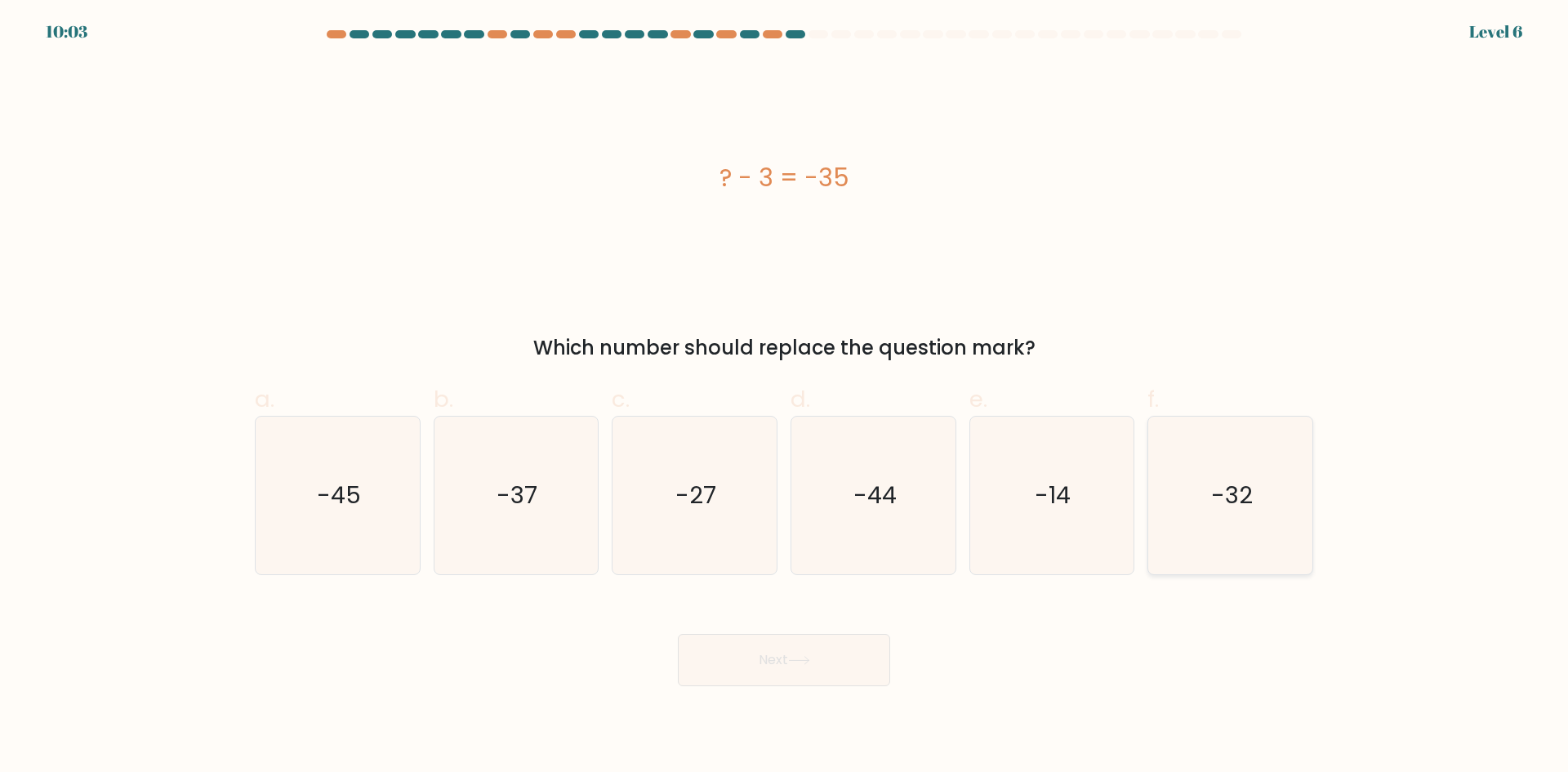
click at [1219, 509] on text "-32" at bounding box center [1232, 495] width 42 height 33
click at [785, 397] on input "f. -32" at bounding box center [784, 391] width 1 height 10
radio input "true"
click at [764, 659] on button "Next" at bounding box center [784, 660] width 212 height 52
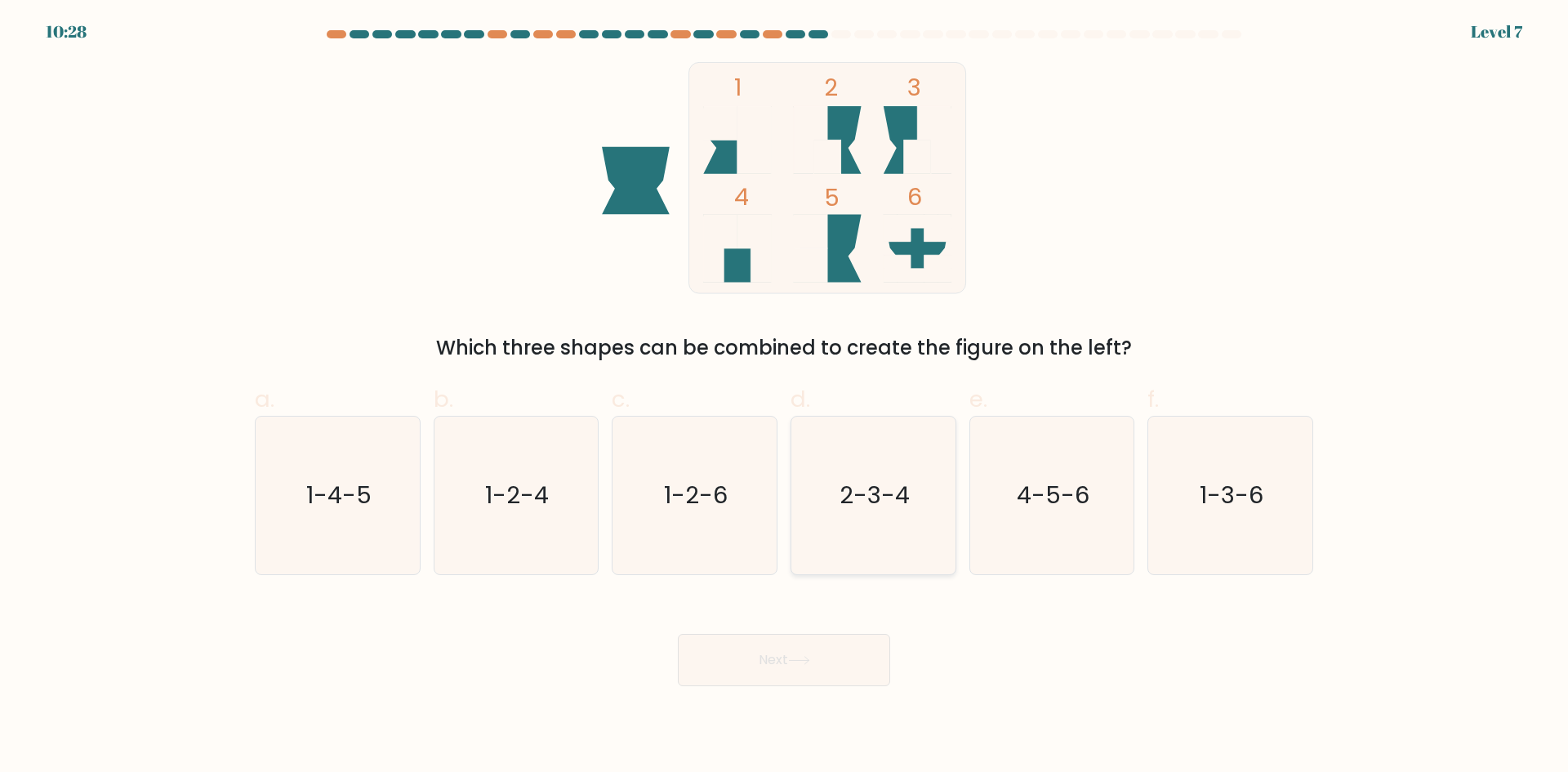
click at [890, 516] on icon "2-3-4" at bounding box center [873, 496] width 157 height 157
click at [785, 397] on input "d. 2-3-4" at bounding box center [784, 391] width 1 height 10
radio input "true"
click at [812, 675] on button "Next" at bounding box center [784, 660] width 212 height 52
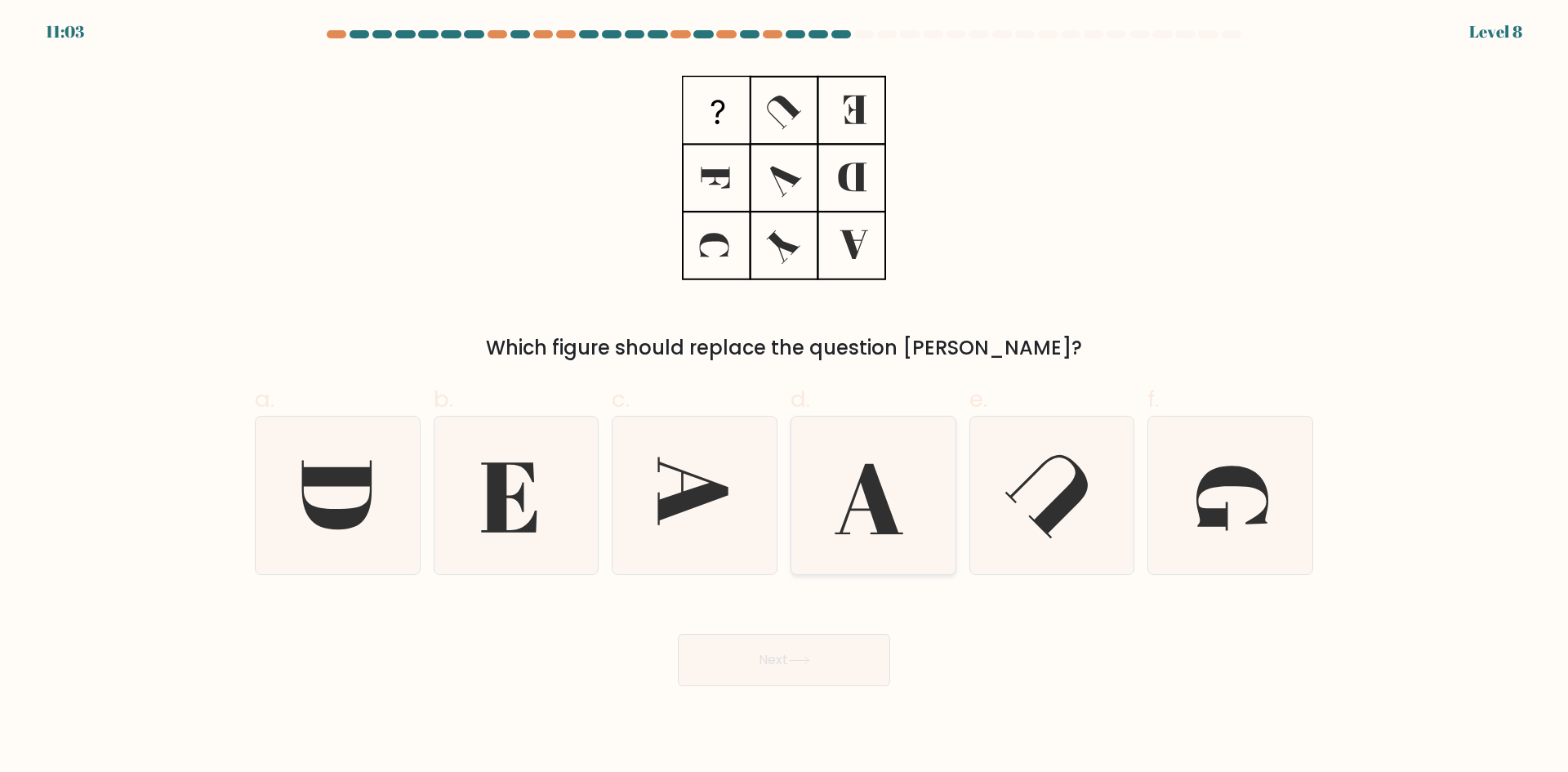
click at [876, 501] on icon at bounding box center [868, 499] width 68 height 70
click at [785, 397] on input "d." at bounding box center [784, 391] width 1 height 10
radio input "true"
click at [817, 650] on button "Next" at bounding box center [784, 660] width 212 height 52
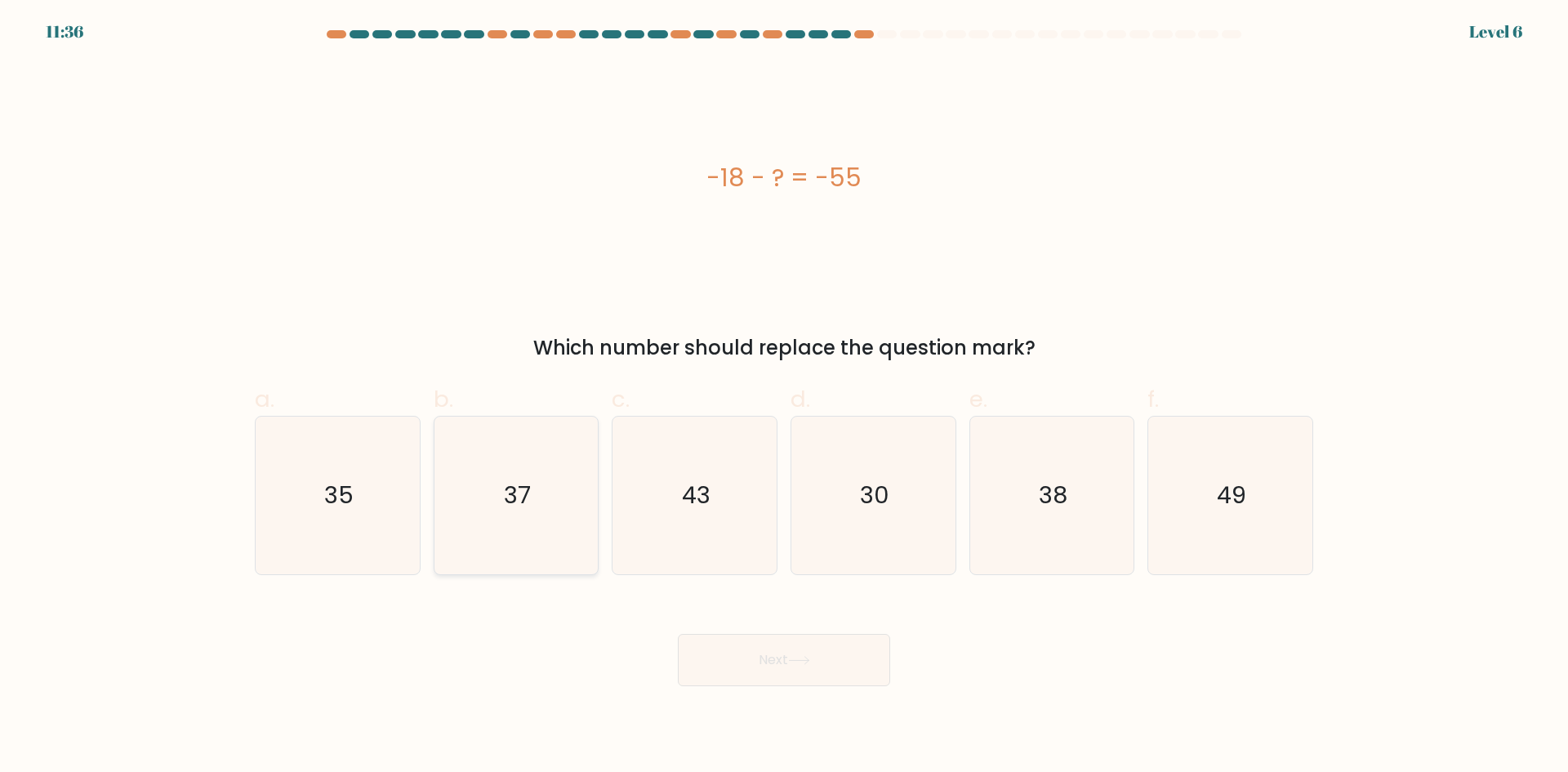
click at [543, 497] on icon "37" at bounding box center [516, 496] width 157 height 157
click at [784, 397] on input "b. 37" at bounding box center [784, 391] width 1 height 10
radio input "true"
click at [750, 650] on button "Next" at bounding box center [784, 660] width 212 height 52
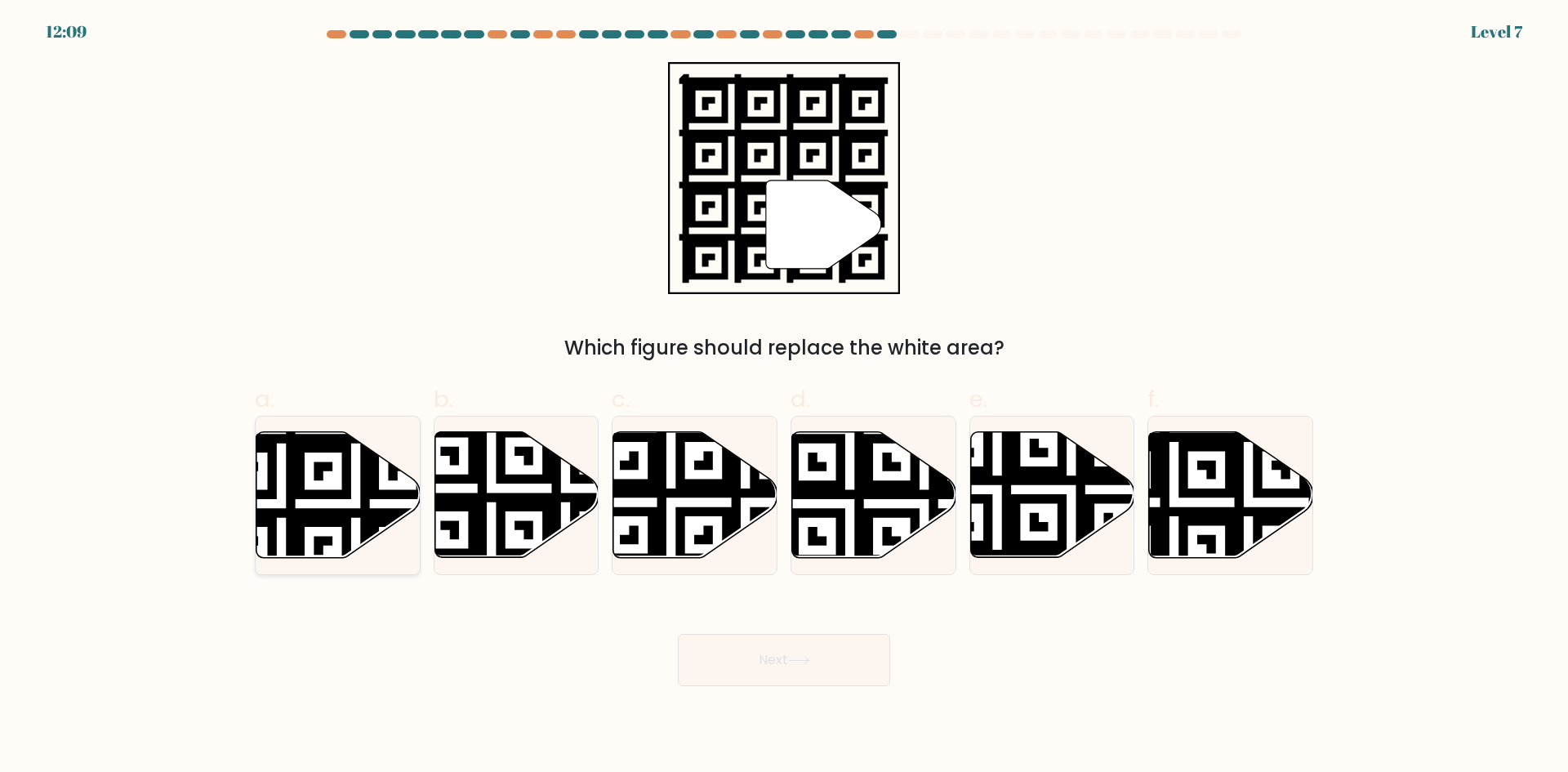
click at [316, 478] on icon at bounding box center [282, 428] width 297 height 297
click at [784, 397] on input "a." at bounding box center [784, 391] width 1 height 10
radio input "true"
click at [796, 669] on button "Next" at bounding box center [784, 660] width 212 height 52
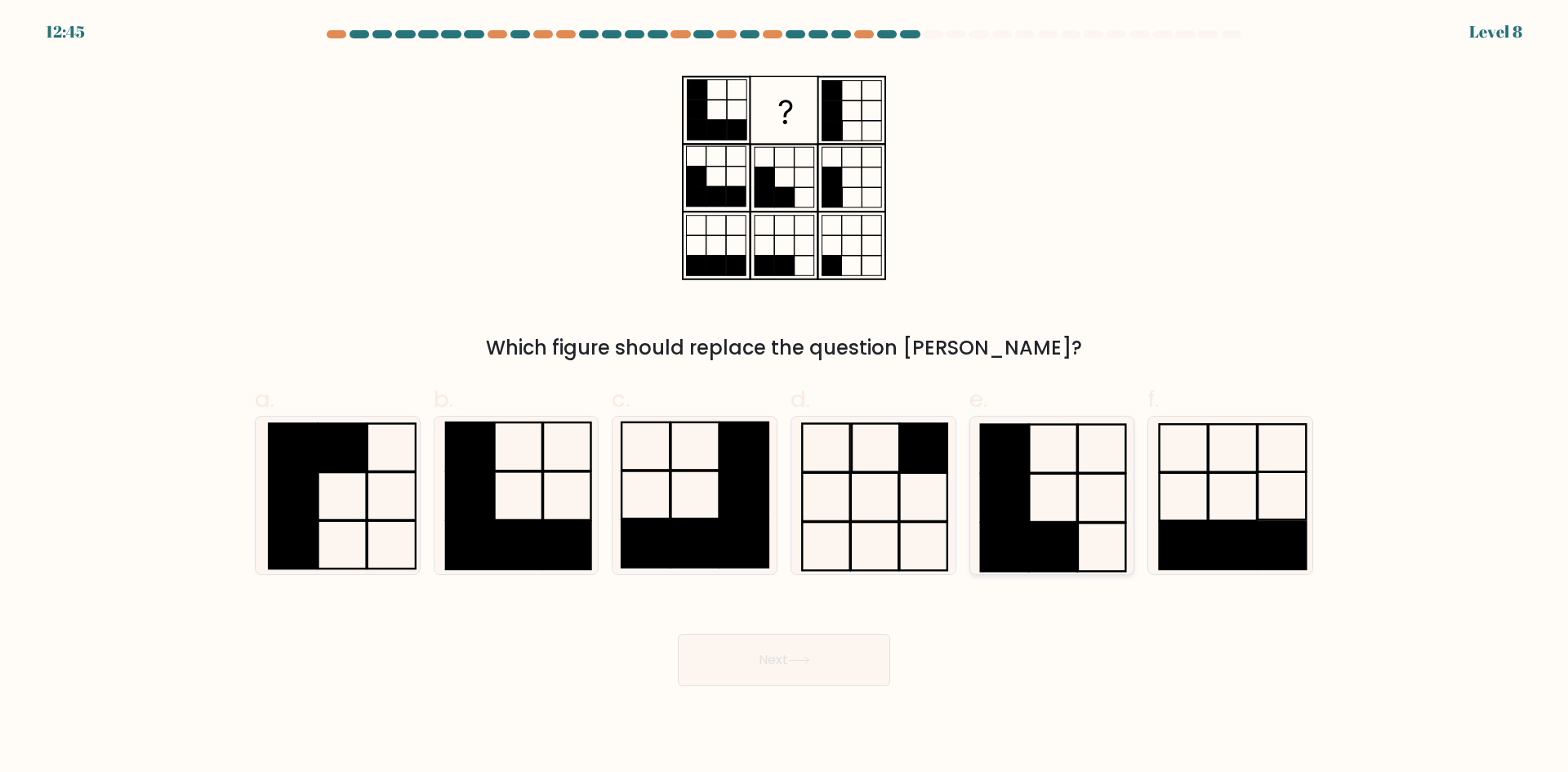
click at [1066, 518] on icon at bounding box center [1052, 496] width 157 height 157
click at [785, 397] on input "e." at bounding box center [784, 391] width 1 height 10
radio input "true"
click at [746, 672] on button "Next" at bounding box center [784, 660] width 212 height 52
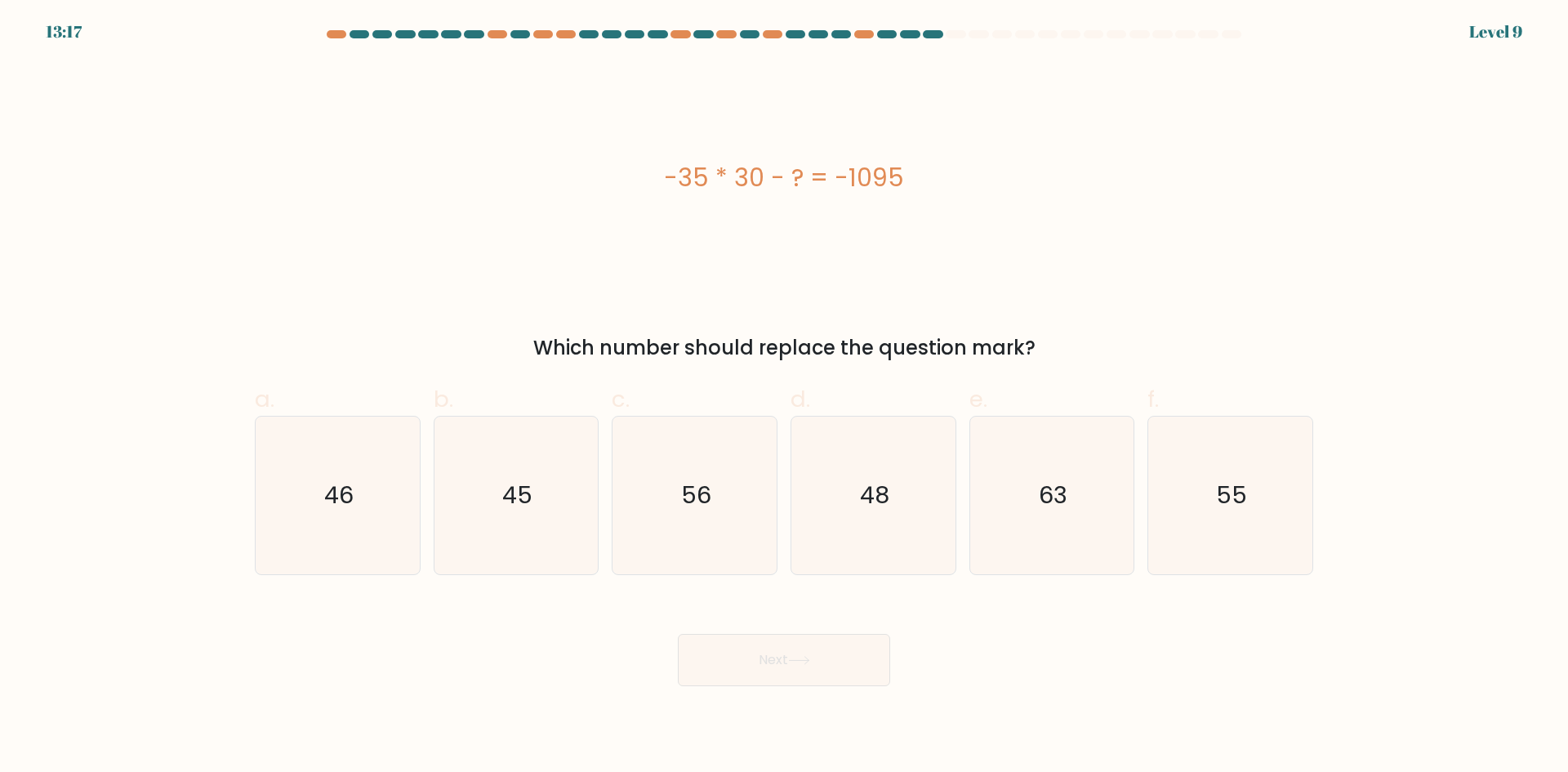
click at [254, 487] on div "a. 46" at bounding box center [337, 478] width 179 height 193
drag, startPoint x: 269, startPoint y: 463, endPoint x: 349, endPoint y: 478, distance: 81.4
click at [270, 460] on icon "46" at bounding box center [337, 496] width 157 height 157
click at [784, 397] on input "a. 46" at bounding box center [784, 391] width 1 height 10
radio input "true"
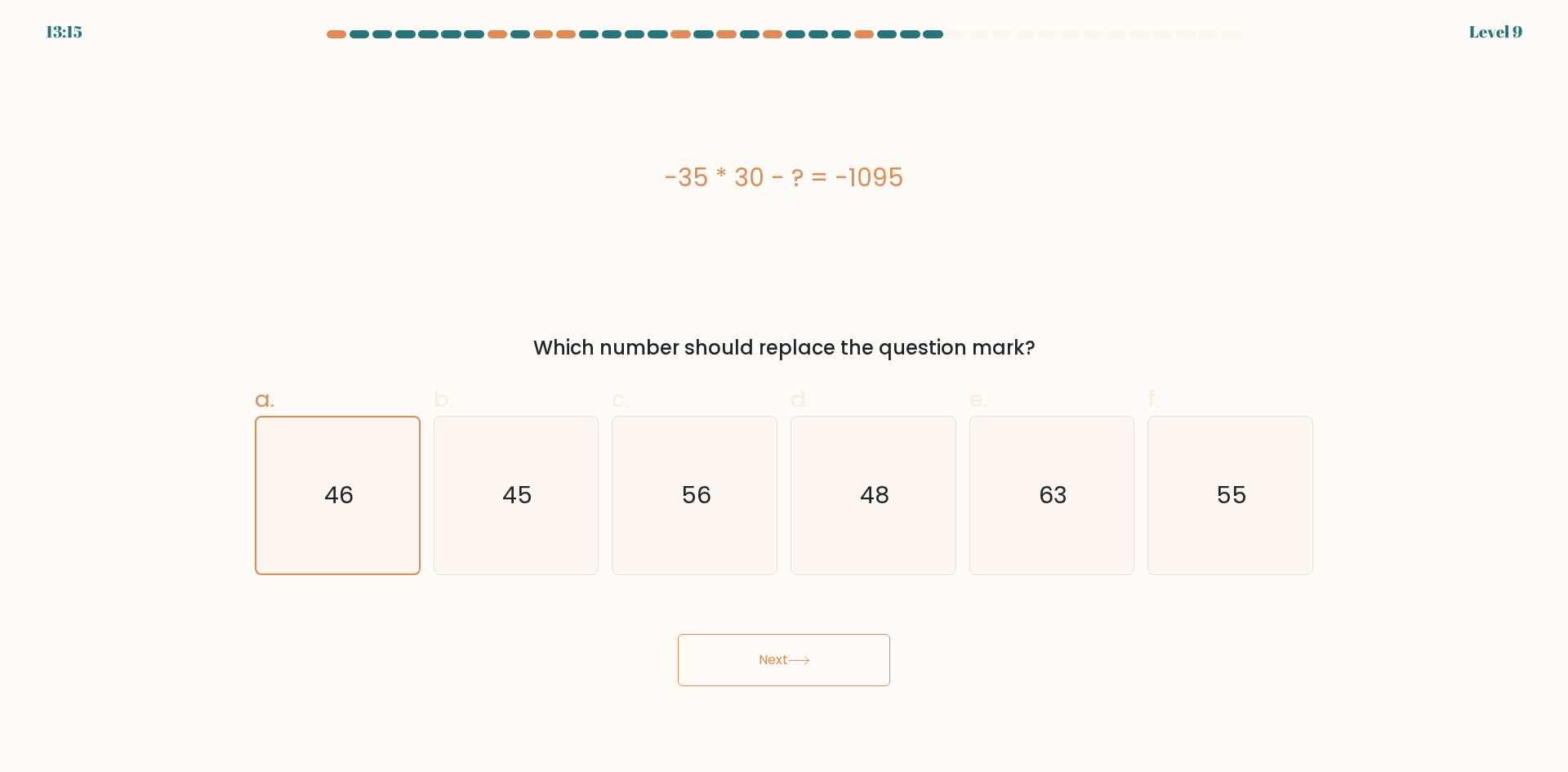
click at [793, 660] on icon at bounding box center [799, 660] width 22 height 9
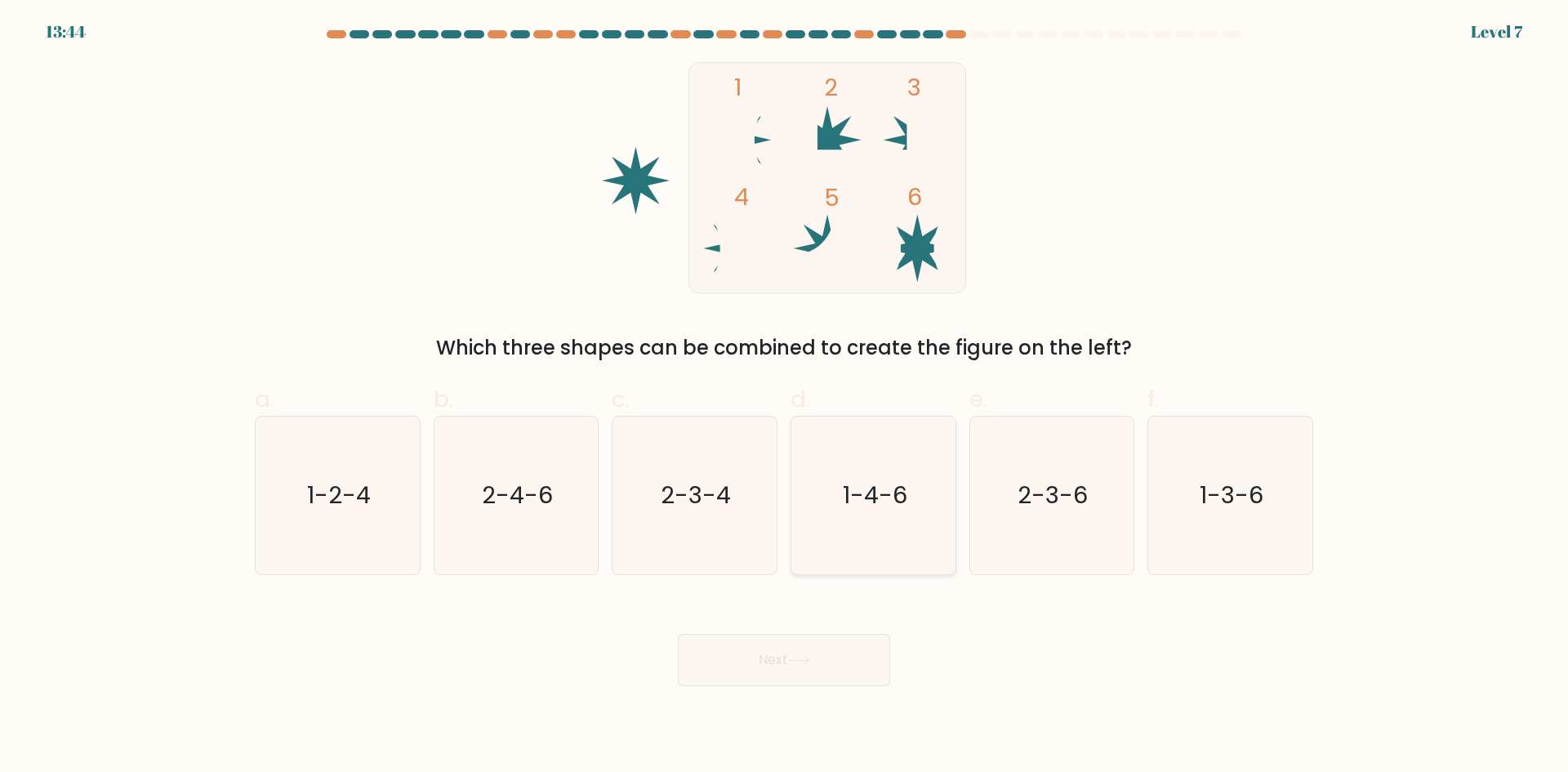
click at [839, 491] on icon "1-4-6" at bounding box center [873, 496] width 157 height 157
click at [785, 397] on input "d. 1-4-6" at bounding box center [784, 391] width 1 height 10
radio input "true"
click at [723, 640] on button "Next" at bounding box center [784, 660] width 212 height 52
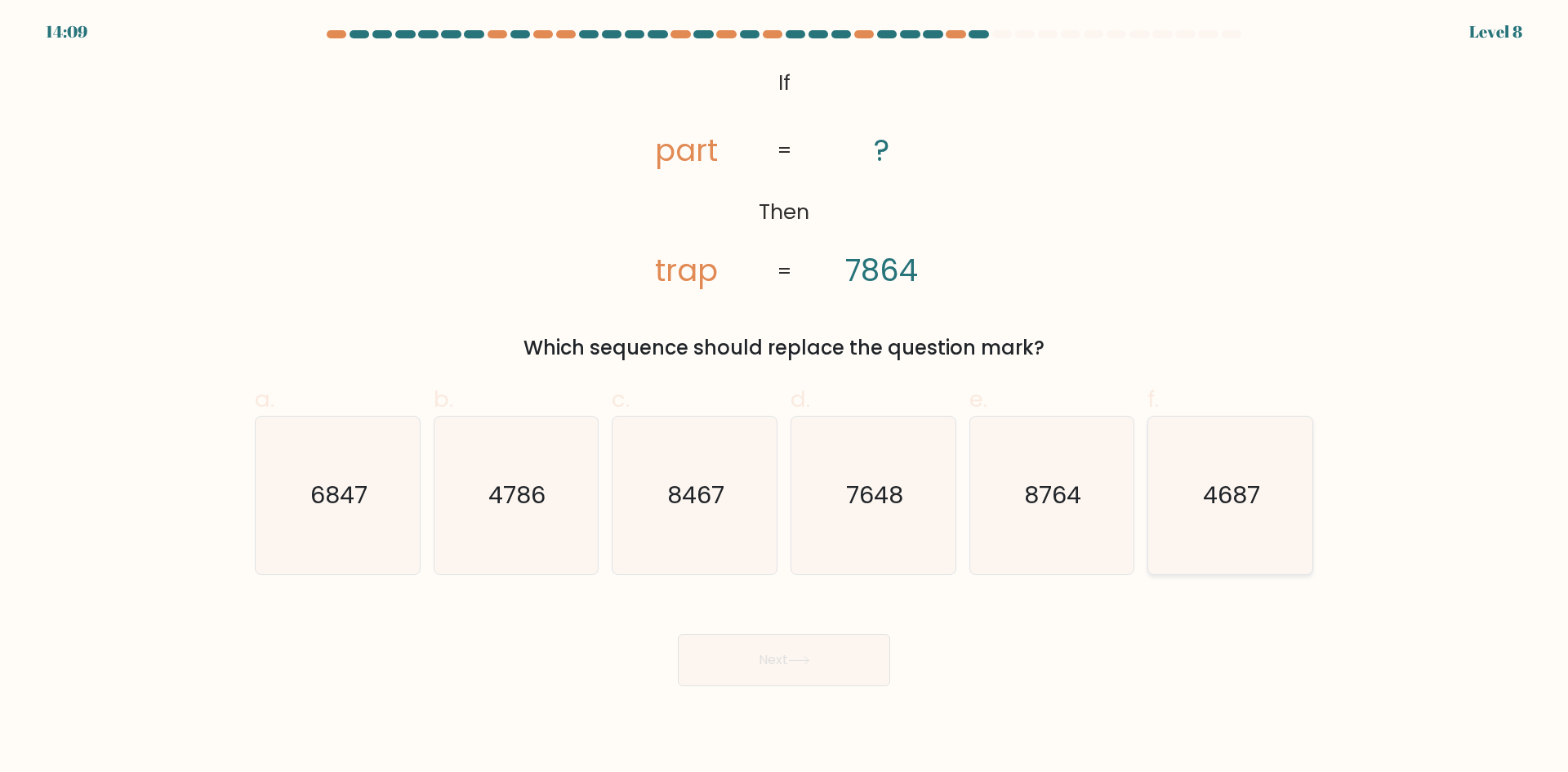
click at [1217, 517] on icon "4687" at bounding box center [1230, 496] width 157 height 157
click at [785, 397] on input "f. 4687" at bounding box center [784, 391] width 1 height 10
radio input "true"
click at [762, 651] on button "Next" at bounding box center [784, 660] width 212 height 52
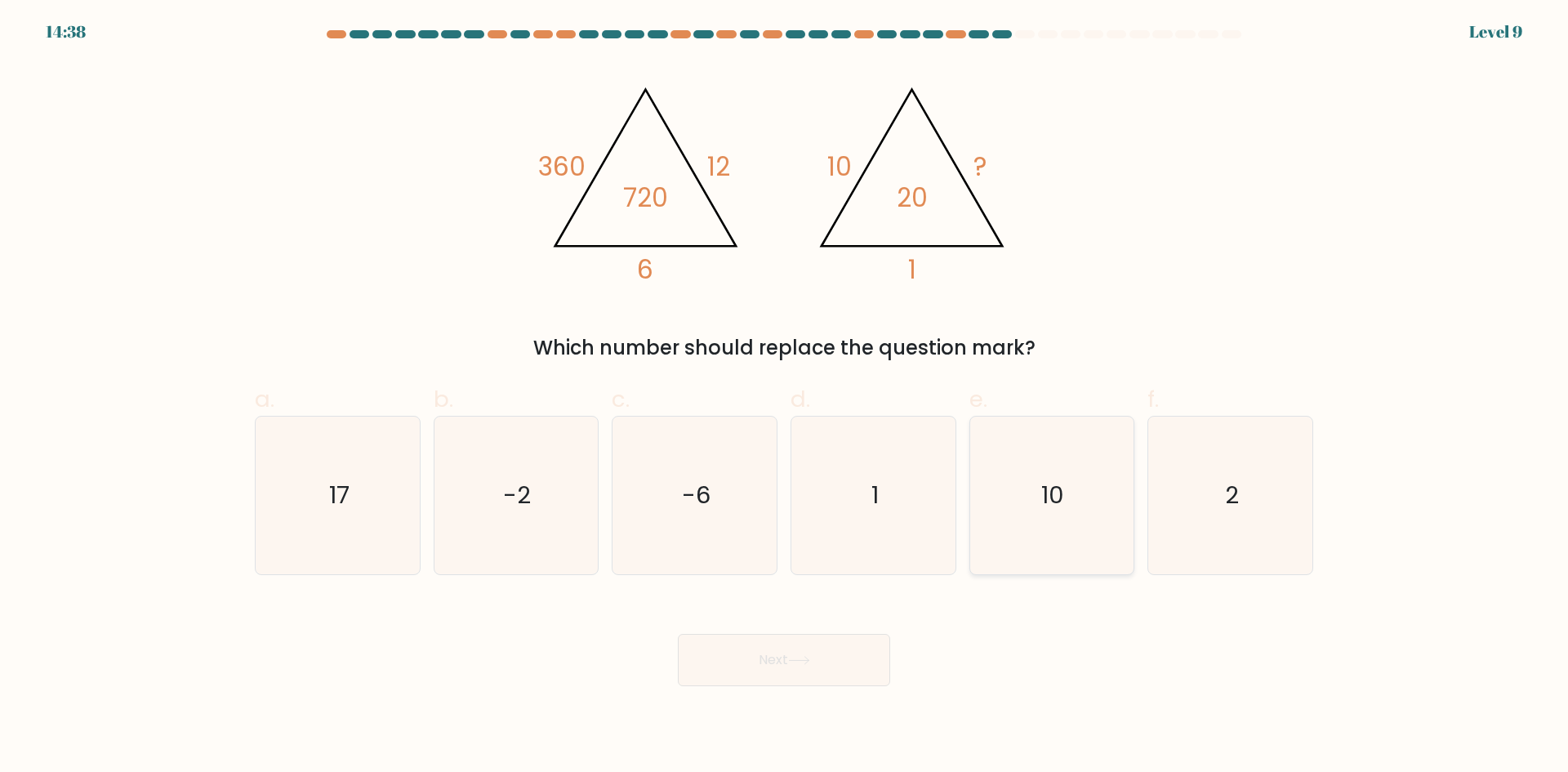
click at [1120, 486] on icon "10" at bounding box center [1052, 496] width 157 height 157
click at [785, 397] on input "e. 10" at bounding box center [784, 391] width 1 height 10
radio input "true"
click at [794, 652] on button "Next" at bounding box center [784, 660] width 212 height 52
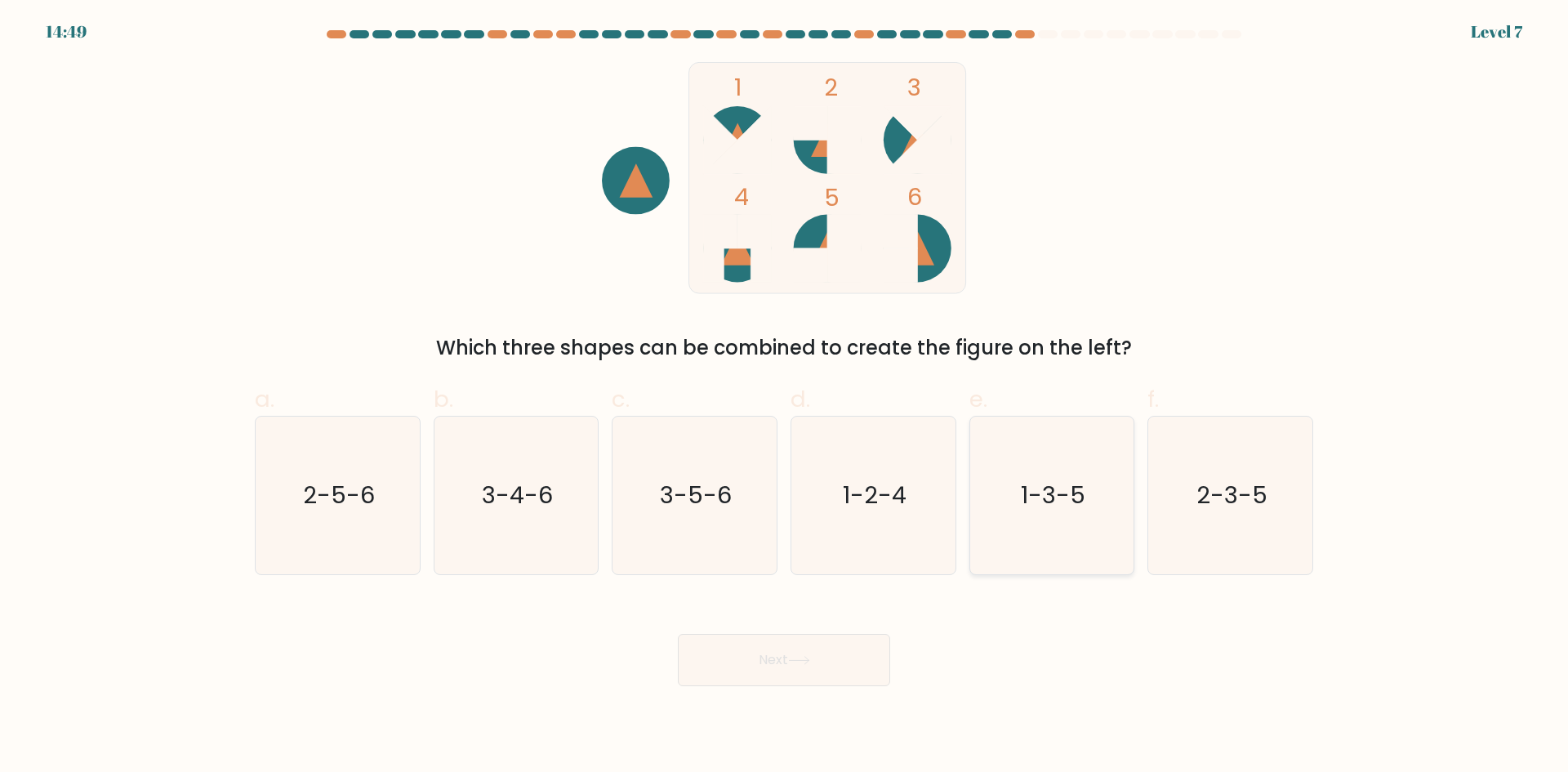
click at [1050, 468] on icon "1-3-5" at bounding box center [1052, 496] width 157 height 157
click at [498, 495] on text "3-4-6" at bounding box center [517, 495] width 71 height 33
click at [784, 397] on input "b. 3-4-6" at bounding box center [784, 391] width 1 height 10
radio input "true"
click at [769, 657] on button "Next" at bounding box center [784, 660] width 212 height 52
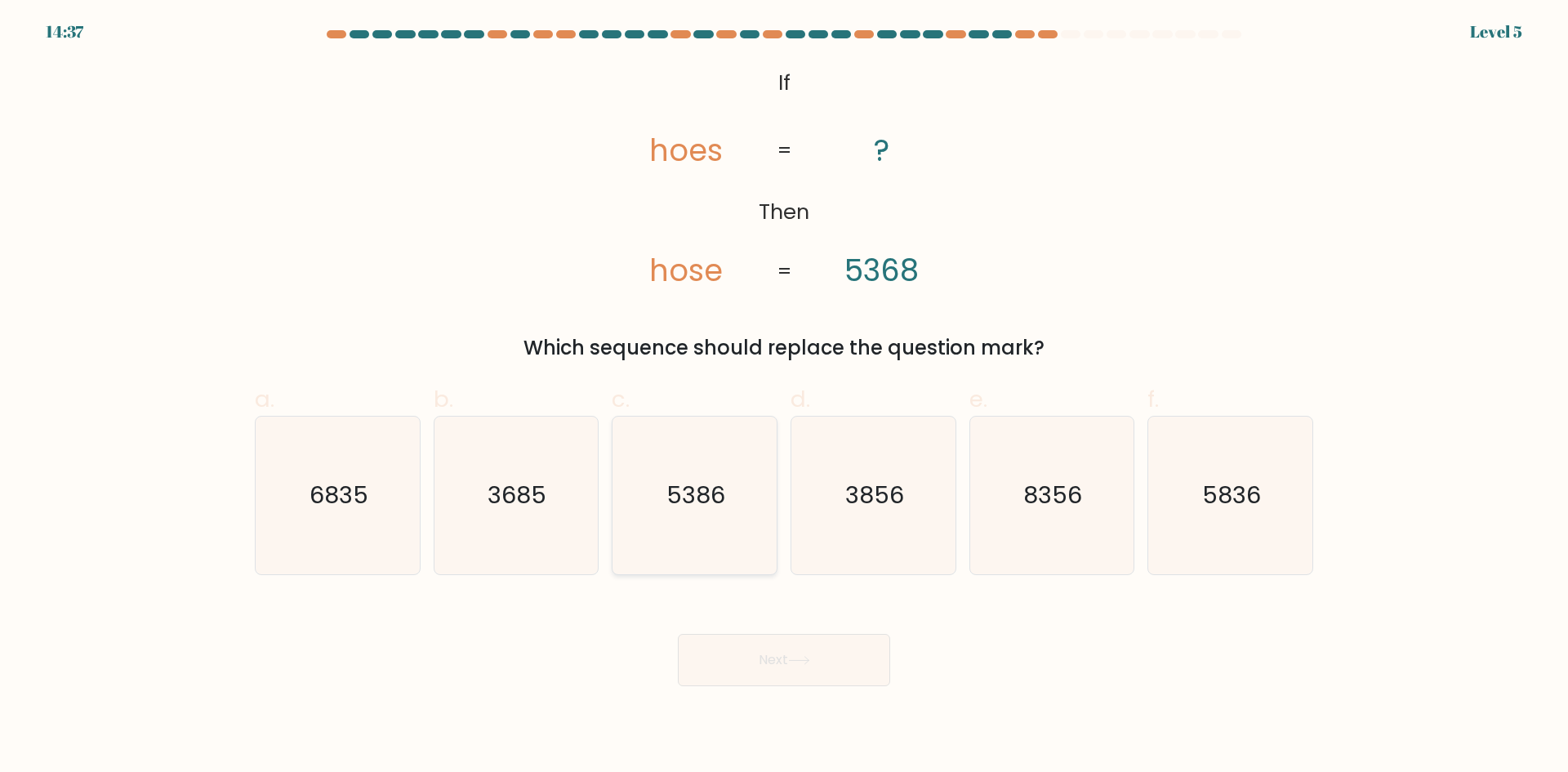
click at [700, 493] on text "5386" at bounding box center [697, 495] width 59 height 33
click at [784, 397] on input "c. 5386" at bounding box center [784, 391] width 1 height 10
radio input "true"
click at [803, 662] on icon at bounding box center [799, 660] width 22 height 9
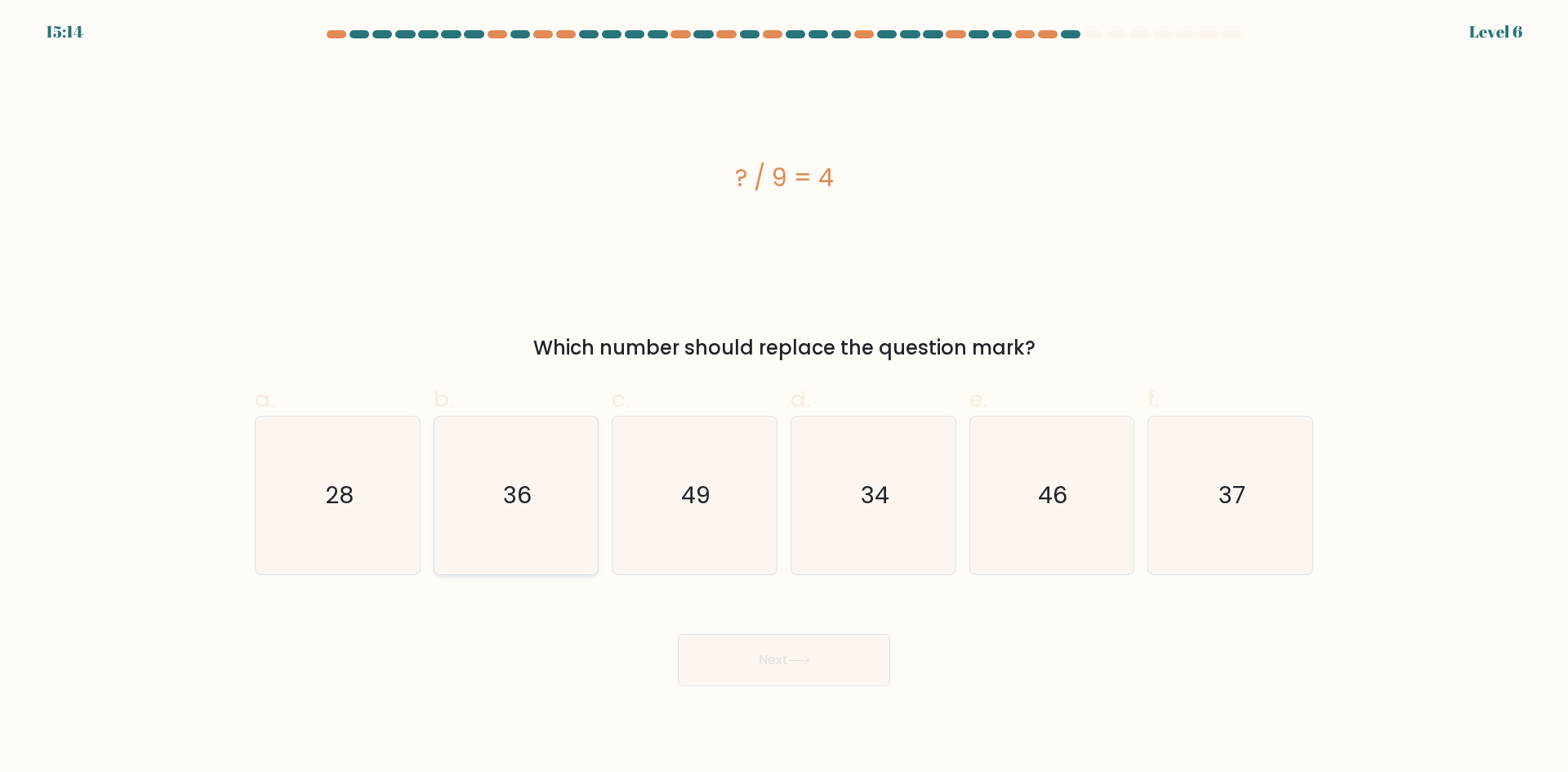
click at [496, 505] on icon "36" at bounding box center [516, 496] width 157 height 157
click at [784, 397] on input "b. 36" at bounding box center [784, 391] width 1 height 10
radio input "true"
click at [789, 657] on button "Next" at bounding box center [784, 660] width 212 height 52
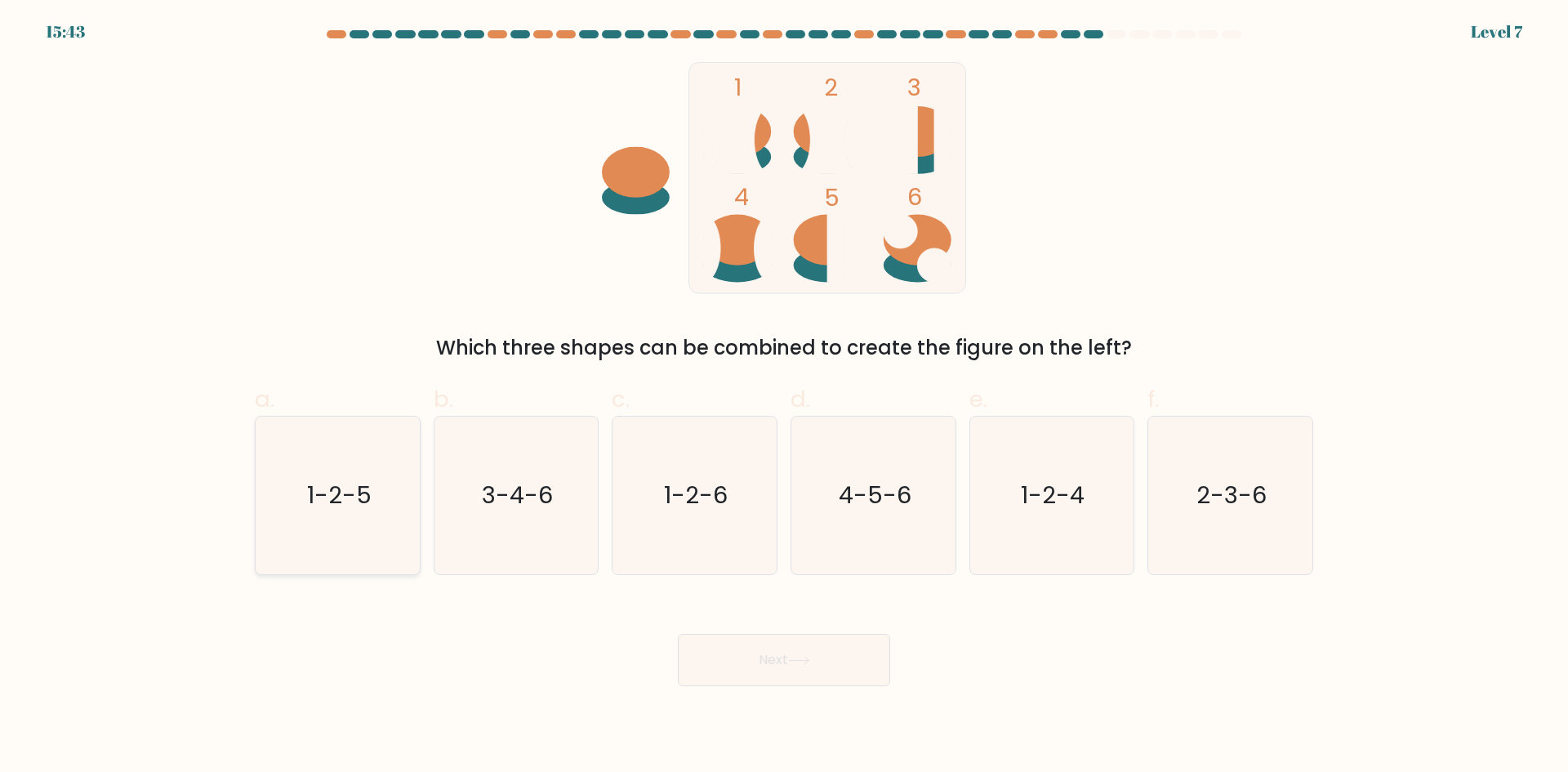
click at [360, 504] on text "1-2-5" at bounding box center [339, 495] width 64 height 33
click at [784, 397] on input "a. 1-2-5" at bounding box center [784, 391] width 1 height 10
radio input "true"
click at [756, 656] on button "Next" at bounding box center [784, 660] width 212 height 52
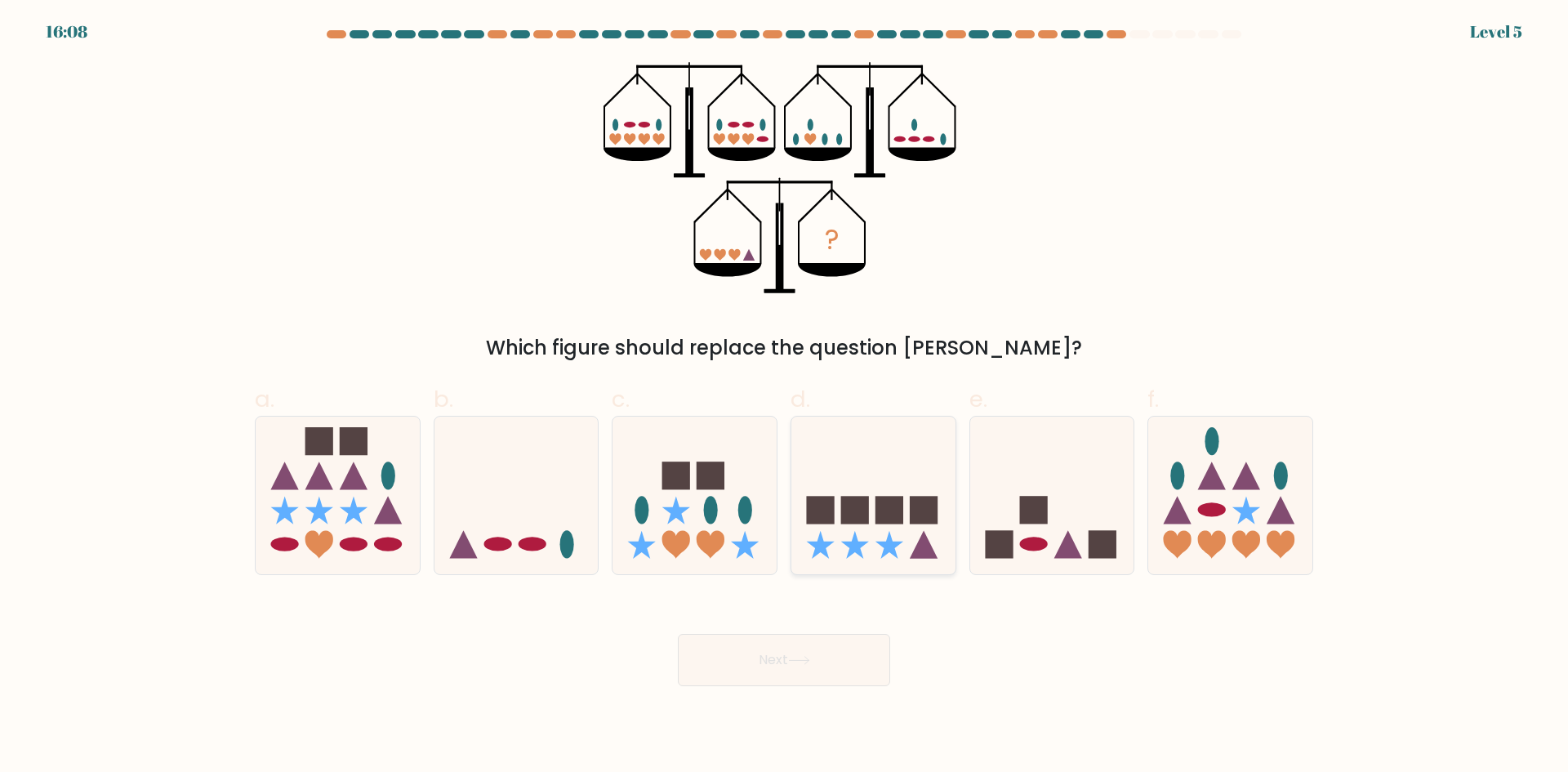
click at [919, 520] on rect at bounding box center [924, 510] width 27 height 27
click at [785, 397] on input "d." at bounding box center [784, 391] width 1 height 10
radio input "true"
click at [801, 649] on button "Next" at bounding box center [784, 660] width 212 height 52
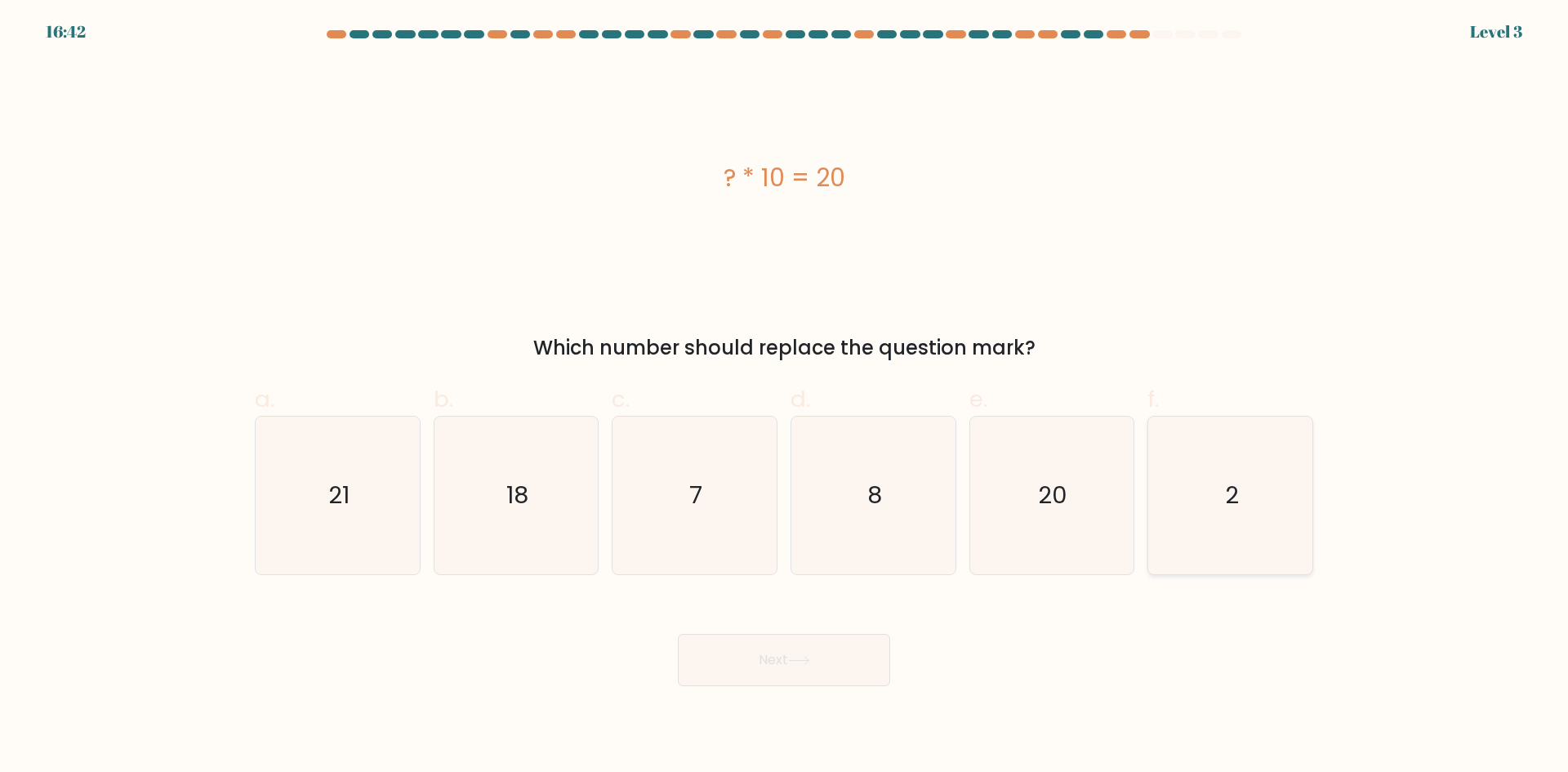
click at [1220, 496] on icon "2" at bounding box center [1230, 496] width 157 height 157
click at [785, 397] on input "f. 2" at bounding box center [784, 391] width 1 height 10
radio input "true"
click at [759, 648] on button "Next" at bounding box center [784, 660] width 212 height 52
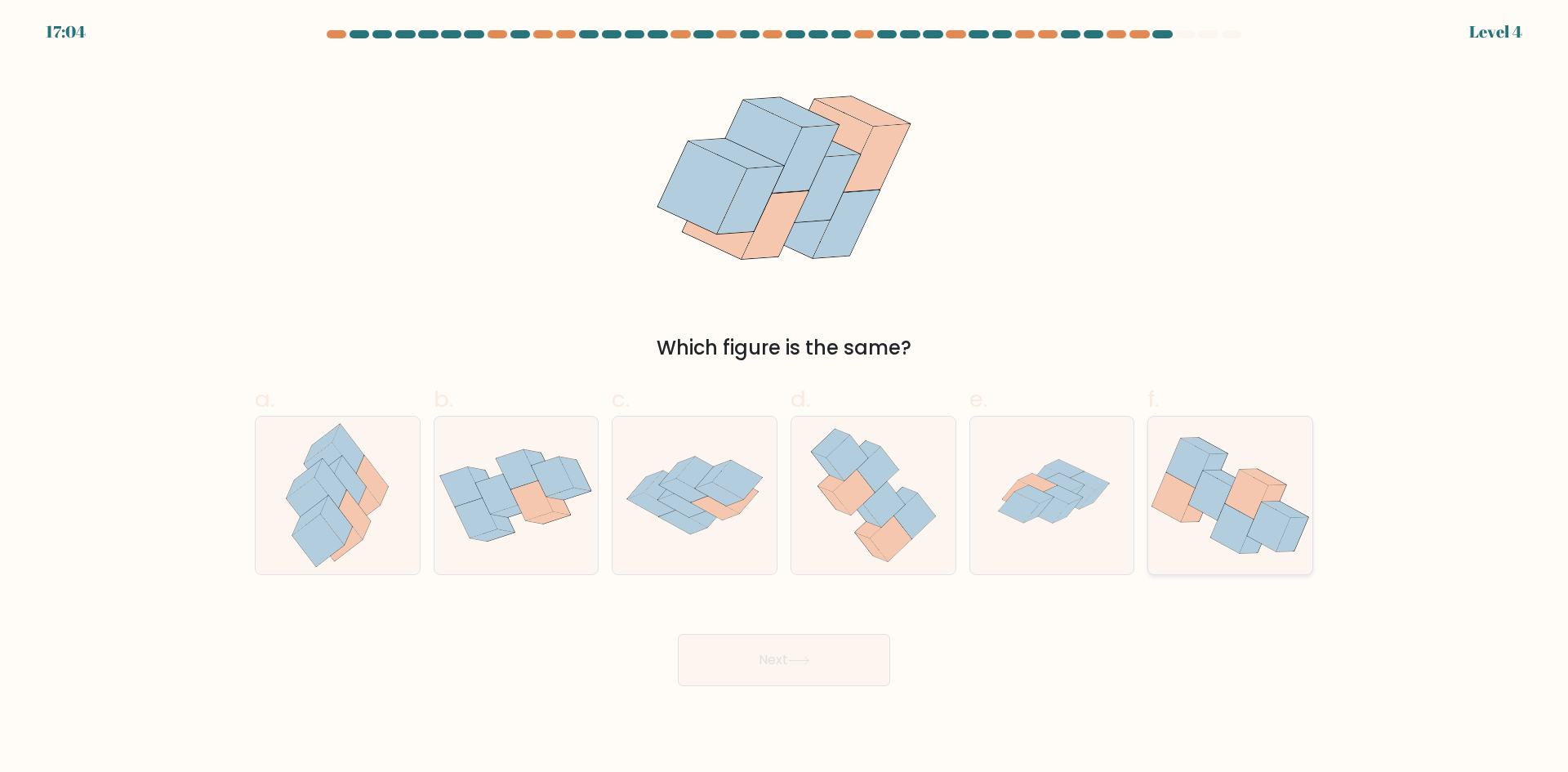
click at [1242, 502] on icon at bounding box center [1246, 494] width 44 height 49
click at [785, 397] on input "f." at bounding box center [784, 391] width 1 height 10
radio input "true"
click at [759, 659] on button "Next" at bounding box center [784, 660] width 212 height 52
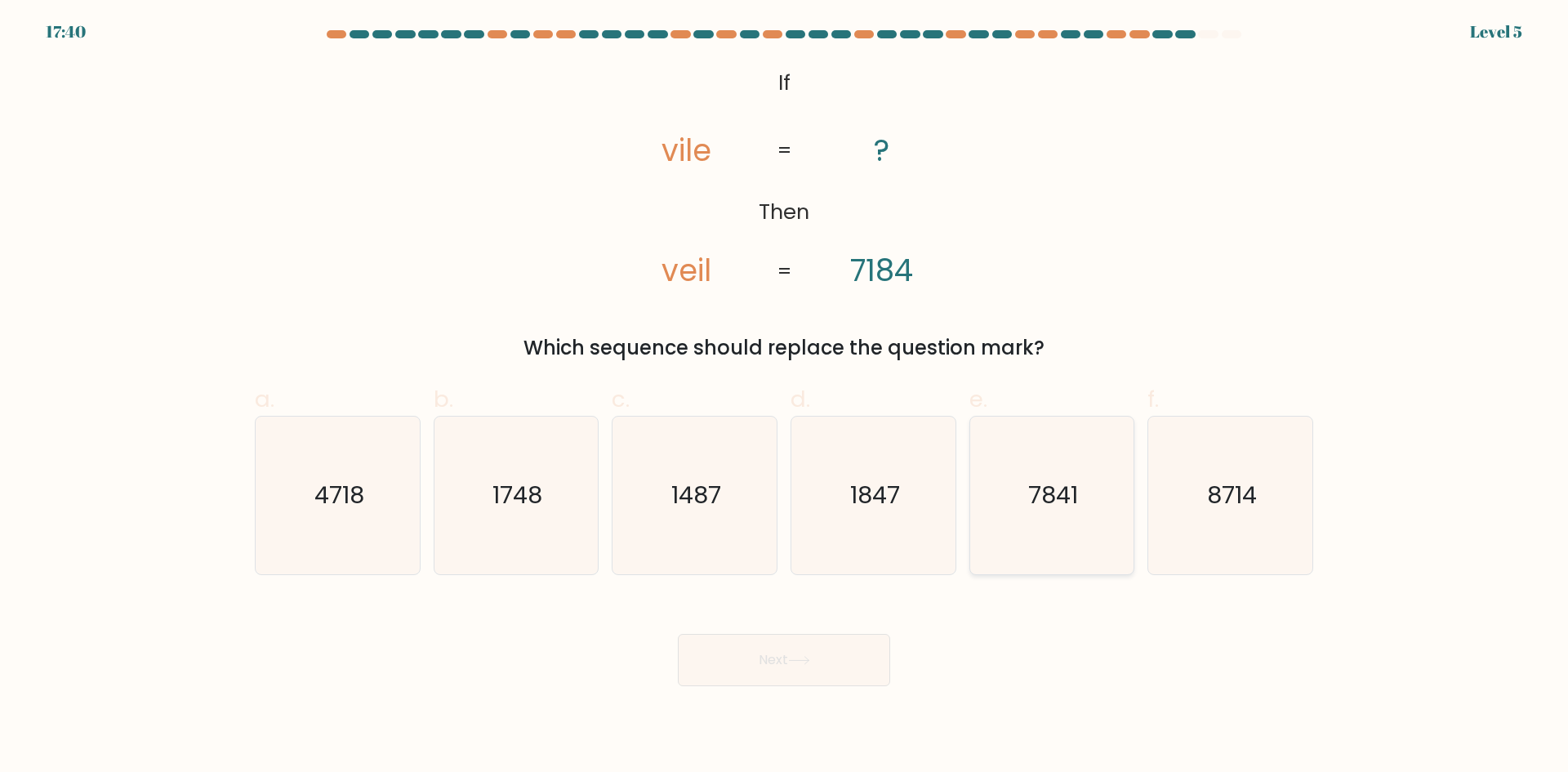
click at [1037, 539] on icon "7841" at bounding box center [1052, 496] width 157 height 157
click at [785, 397] on input "e. 7841" at bounding box center [784, 391] width 1 height 10
radio input "true"
click at [731, 683] on button "Next" at bounding box center [784, 660] width 212 height 52
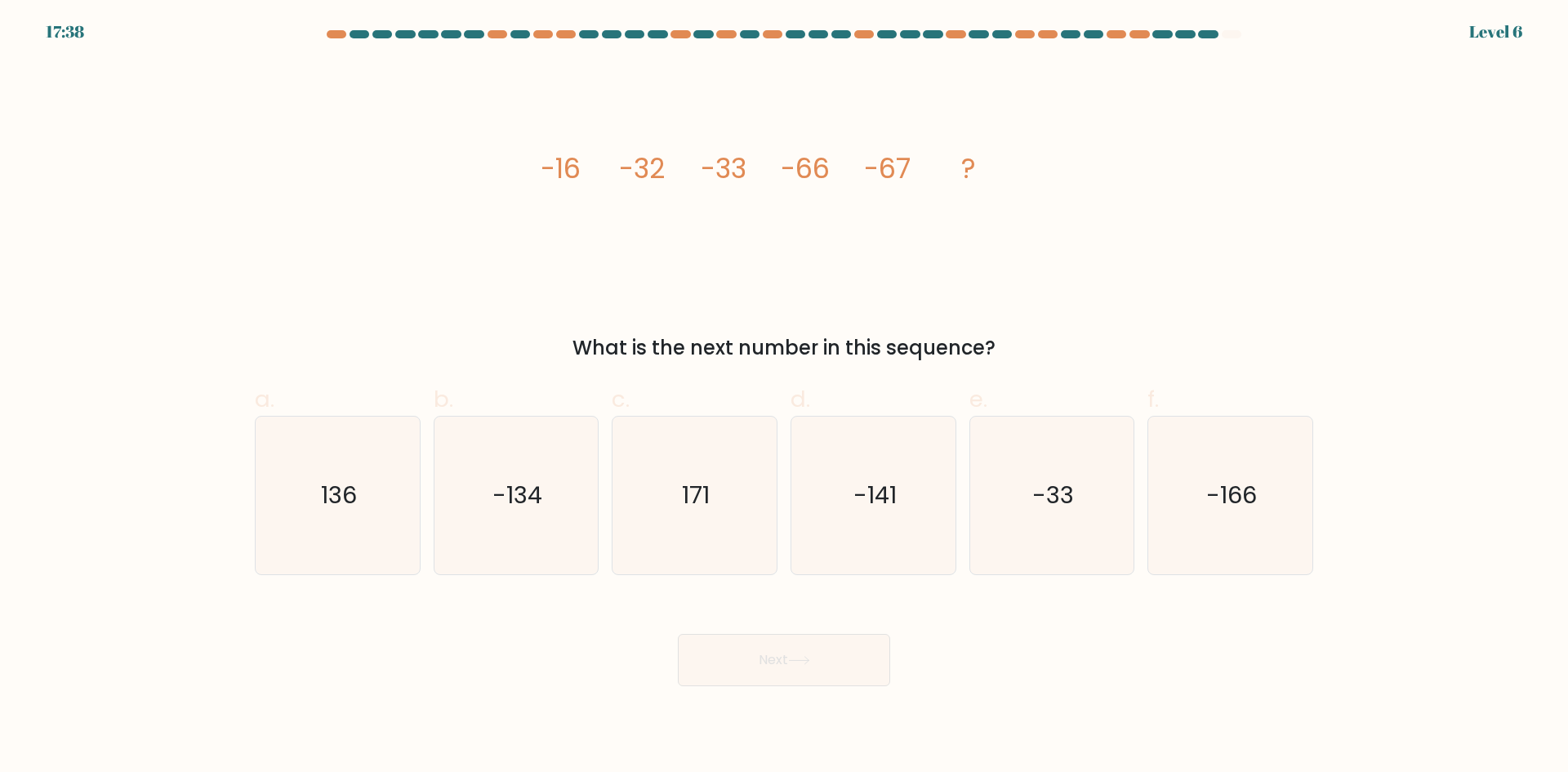
click at [734, 668] on button "Next" at bounding box center [784, 660] width 212 height 52
click at [1037, 492] on text "-33" at bounding box center [1053, 495] width 42 height 33
click at [785, 397] on input "e. -33" at bounding box center [784, 391] width 1 height 10
radio input "true"
click at [753, 663] on button "Next" at bounding box center [784, 660] width 212 height 52
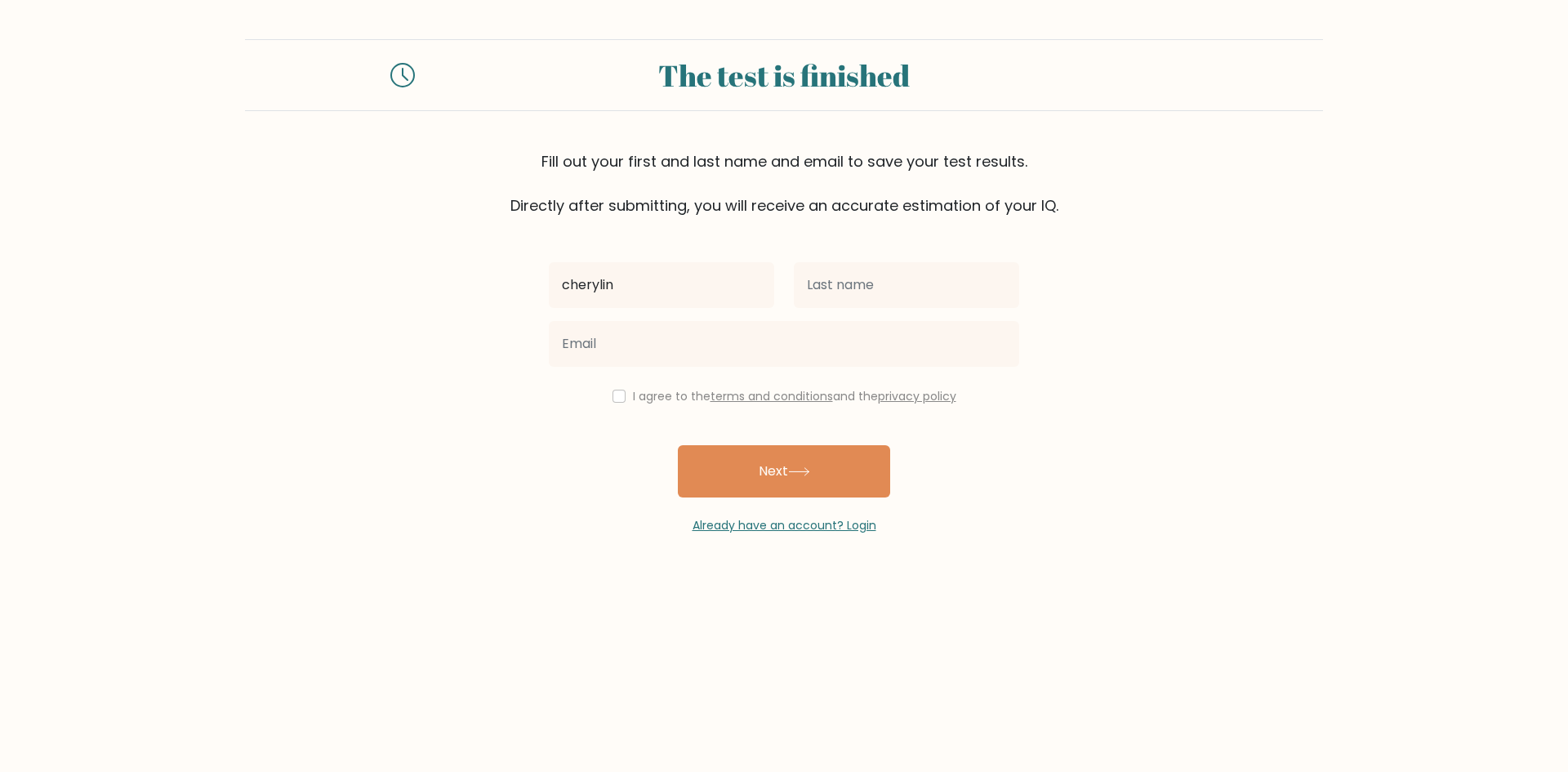
type input "cherylin"
click at [830, 286] on input "text" at bounding box center [906, 284] width 225 height 45
type input "manuel"
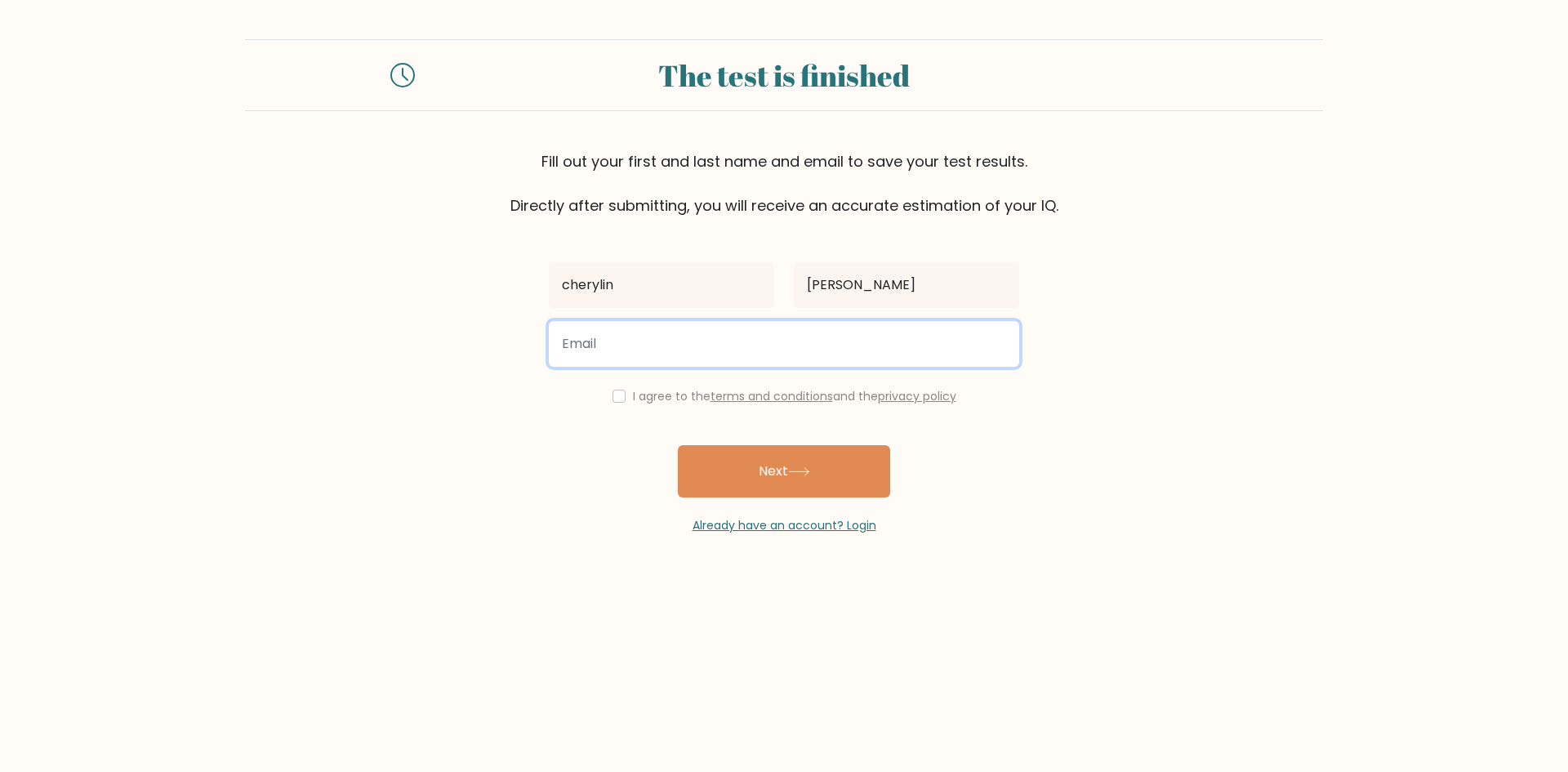
click at [619, 338] on input "email" at bounding box center [784, 343] width 471 height 45
type input "cheche112330@gmail.com"
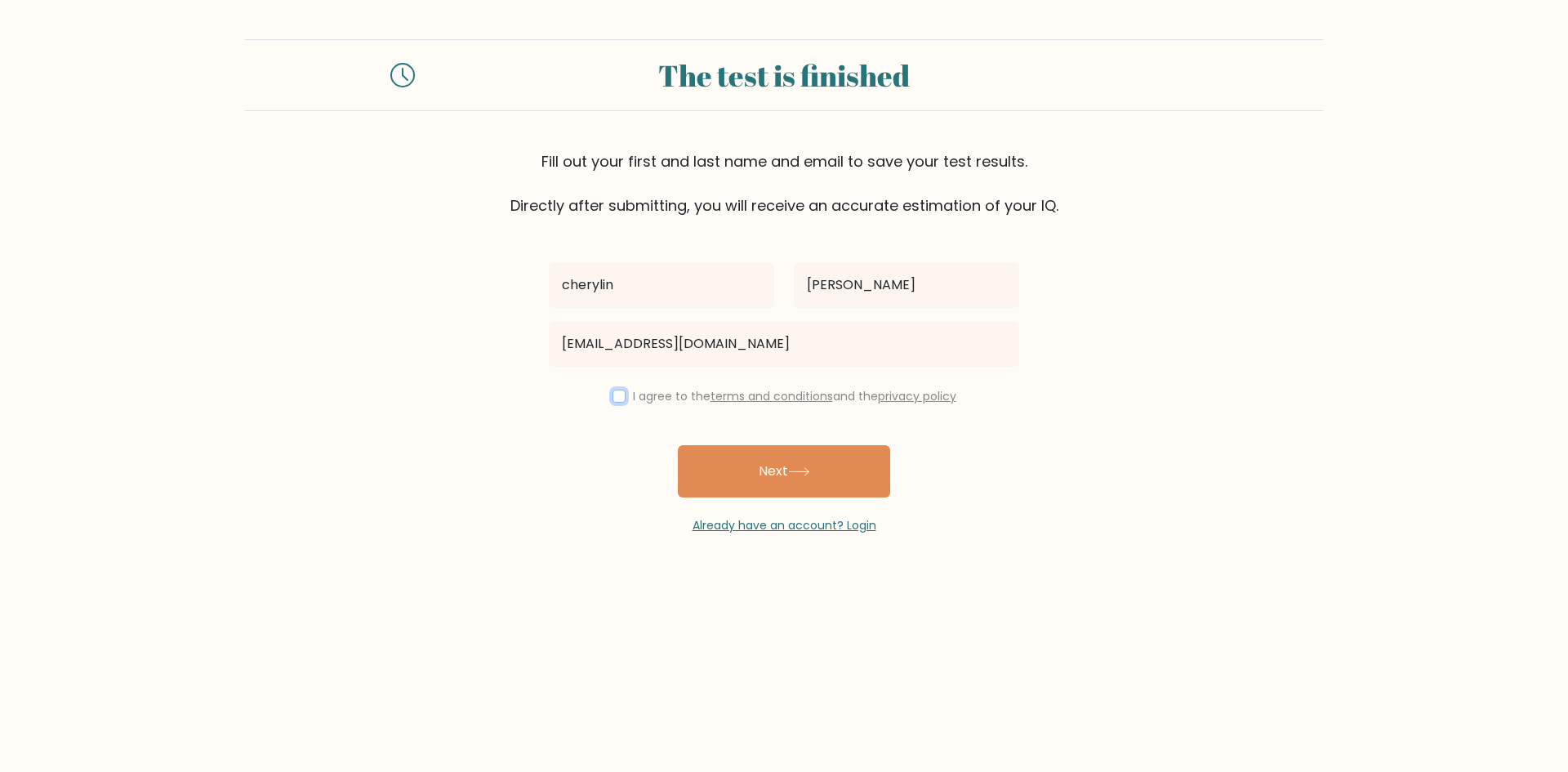
click at [615, 395] on input "checkbox" at bounding box center [619, 395] width 13 height 13
checkbox input "true"
click at [818, 475] on button "Next" at bounding box center [784, 471] width 212 height 52
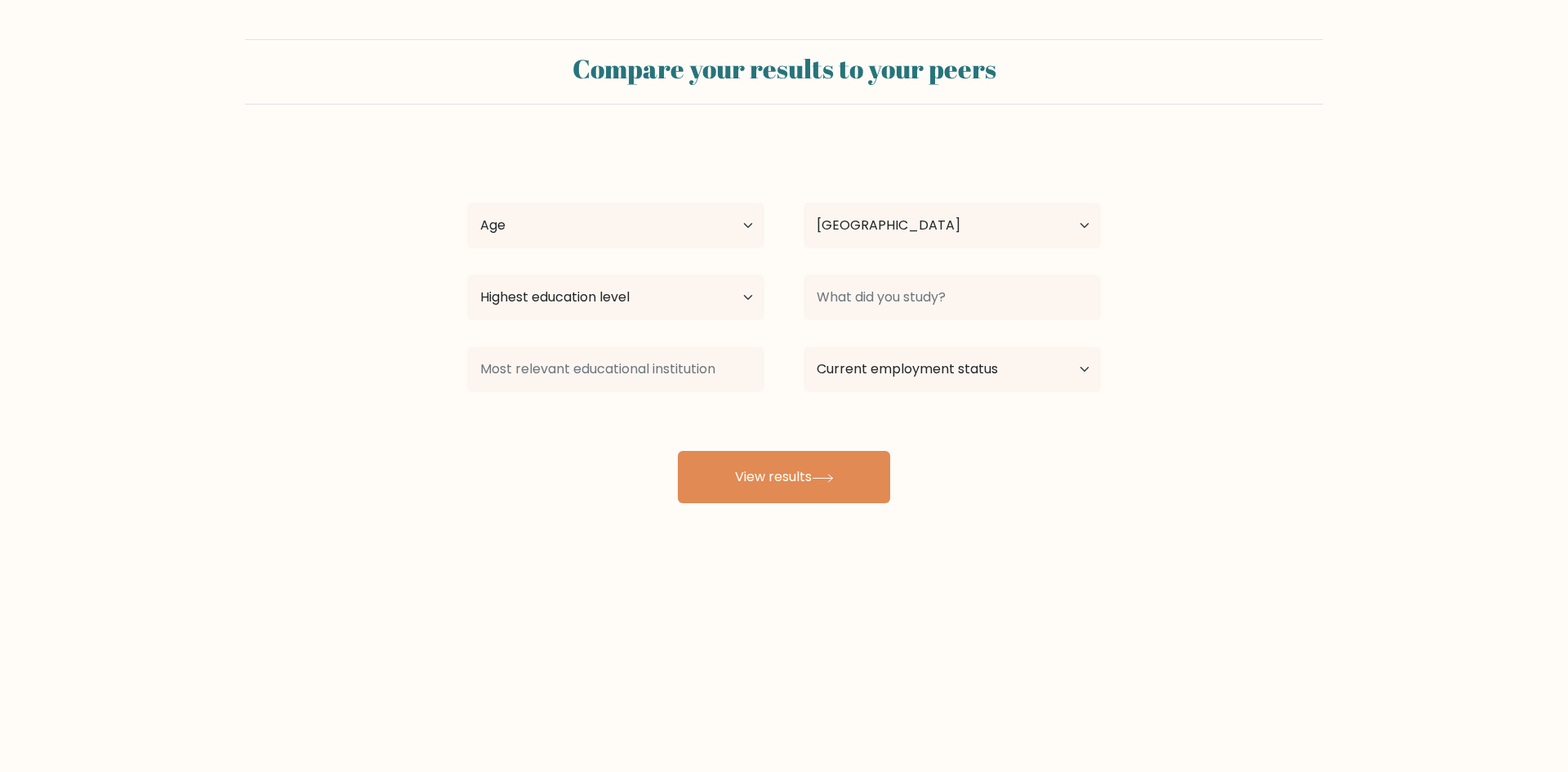
select select "PH"
click at [746, 215] on select "Age Under 18 years old 18-24 years old 25-34 years old 35-44 years old 45-54 ye…" at bounding box center [615, 225] width 297 height 45
select select "35_44"
click at [467, 203] on select "Age Under 18 years old 18-24 years old 25-34 years old 35-44 years old 45-54 ye…" at bounding box center [615, 225] width 297 height 45
click at [710, 302] on select "Highest education level No schooling Primary Lower Secondary Upper Secondary Oc…" at bounding box center [615, 297] width 297 height 45
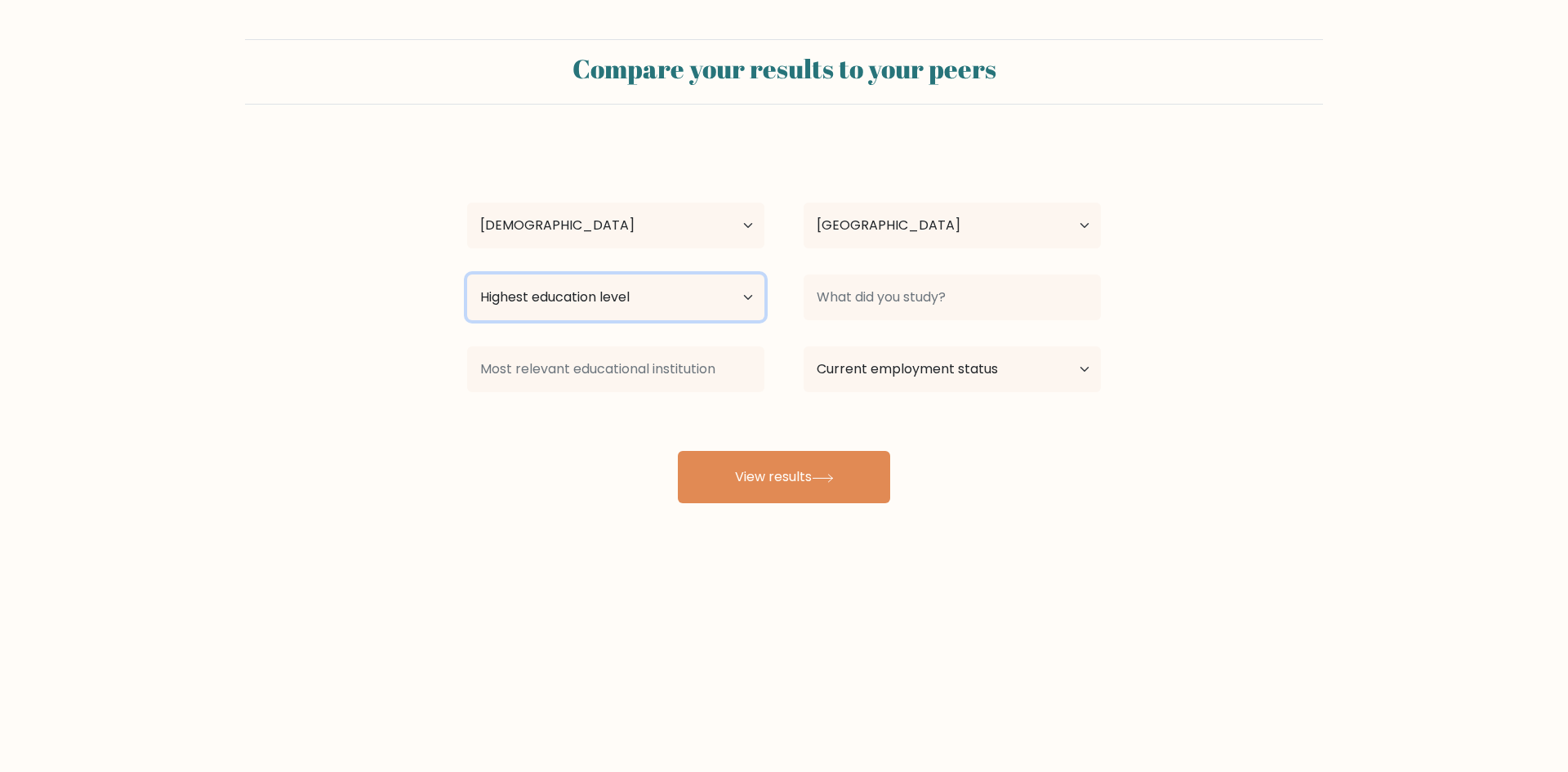
select select "bachelors_degree"
click at [467, 275] on select "Highest education level No schooling Primary Lower Secondary Upper Secondary Oc…" at bounding box center [615, 297] width 297 height 45
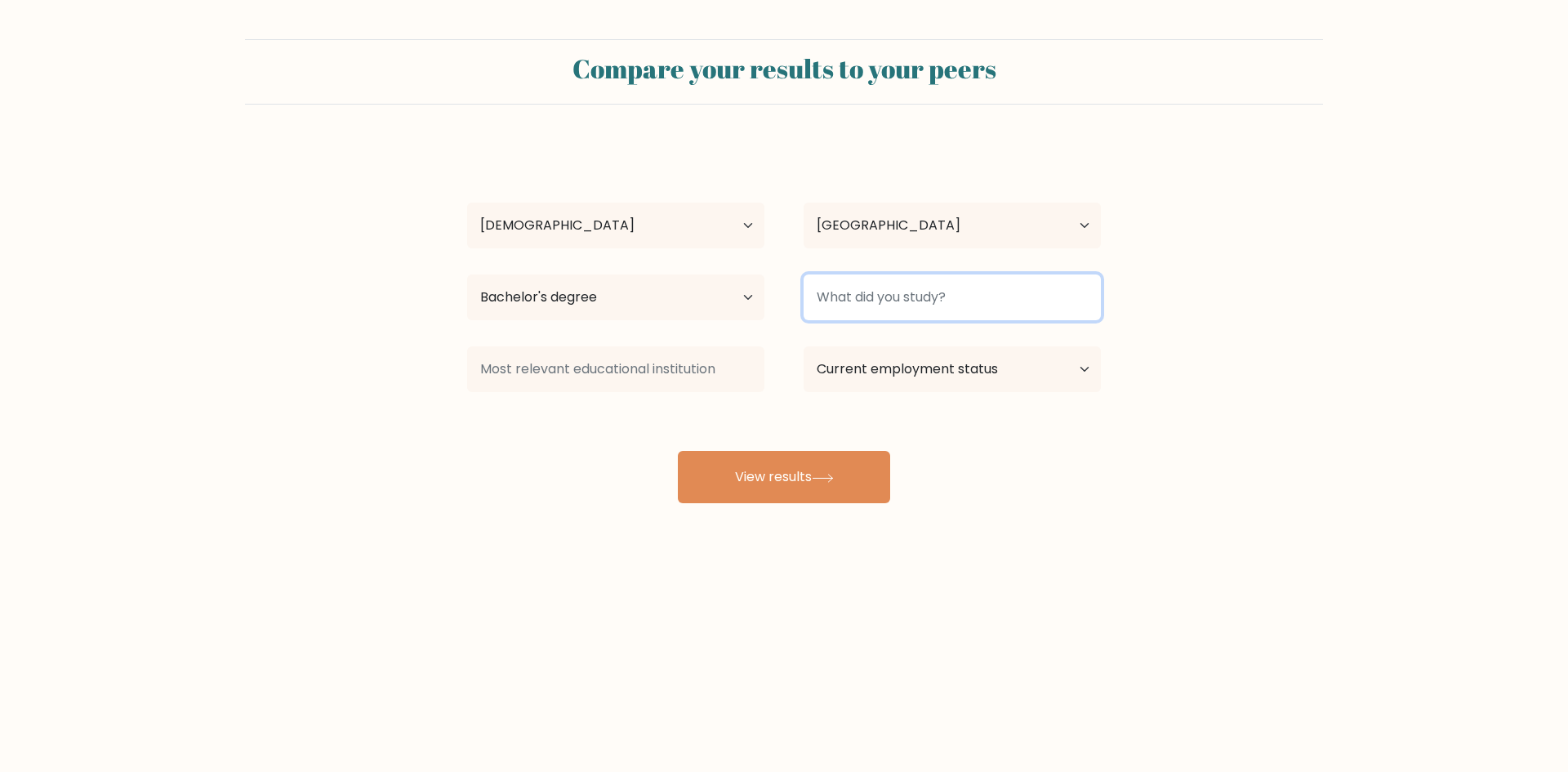
click at [881, 304] on input at bounding box center [952, 297] width 297 height 45
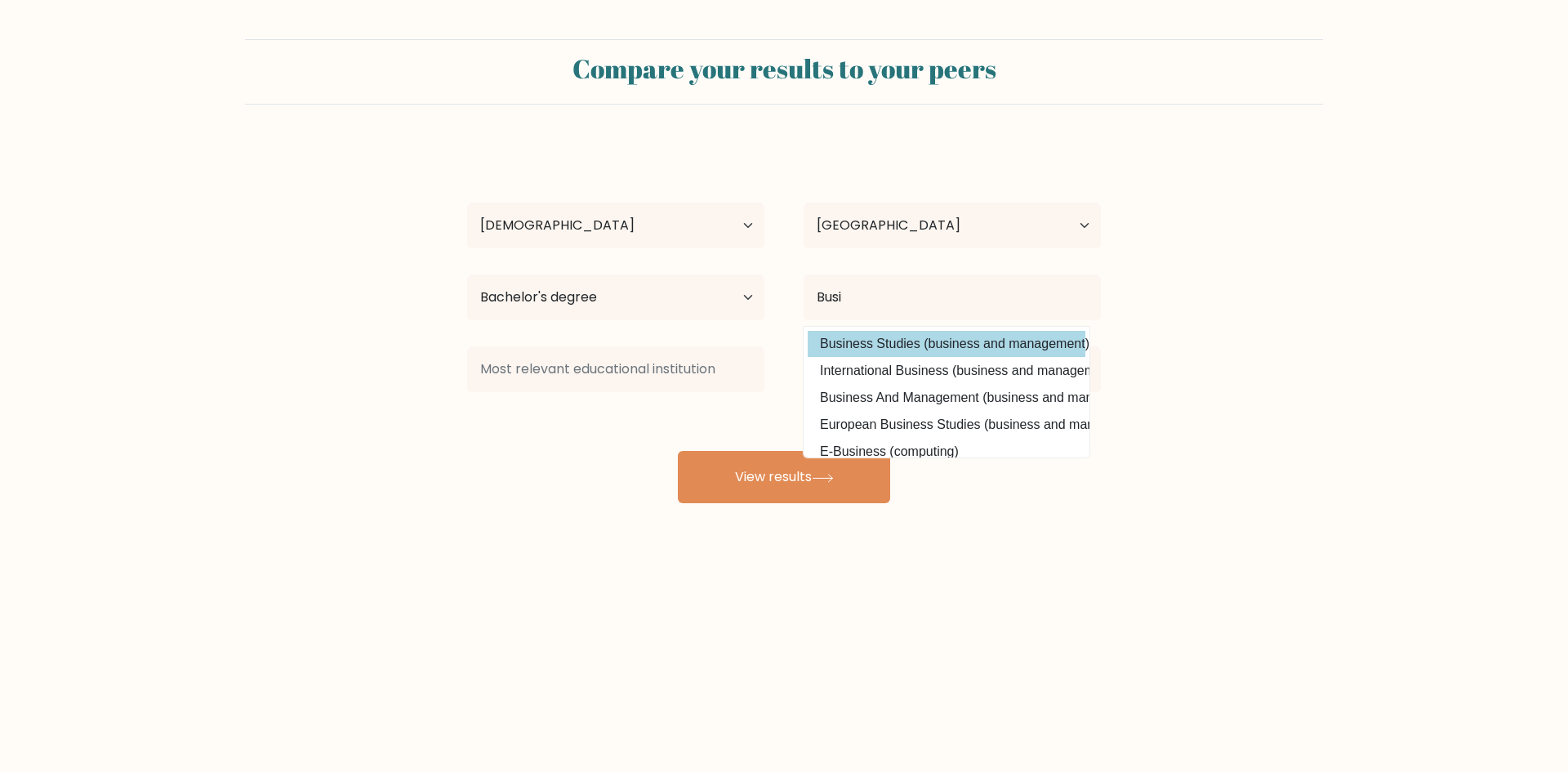
click at [885, 336] on option "Business Studies (business and management)" at bounding box center [947, 343] width 277 height 27
type input "Business Studies"
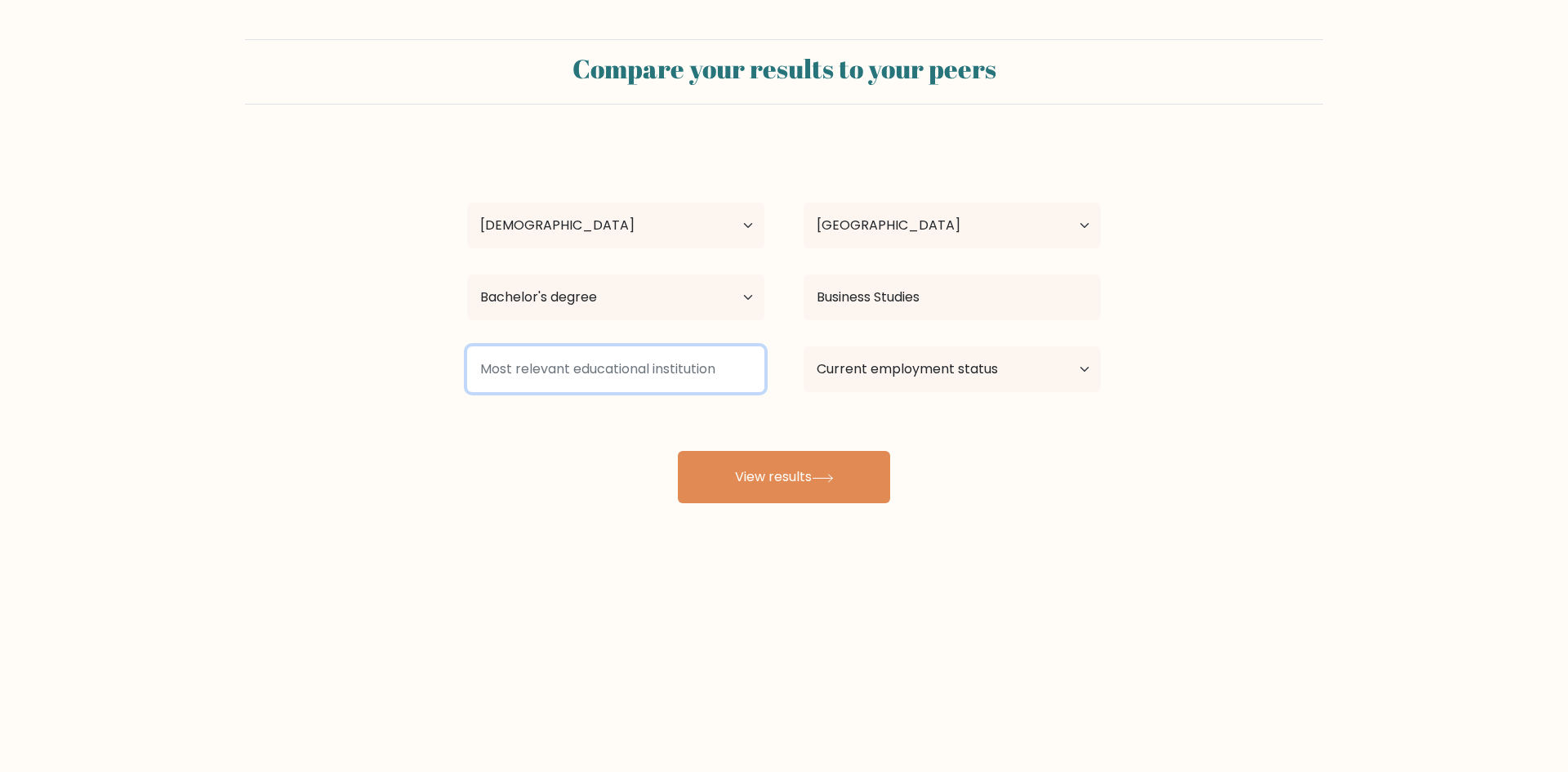
click at [532, 368] on input at bounding box center [615, 369] width 297 height 45
click at [901, 370] on select "Current employment status Employed Student Retired Other / prefer not to answer" at bounding box center [952, 369] width 297 height 45
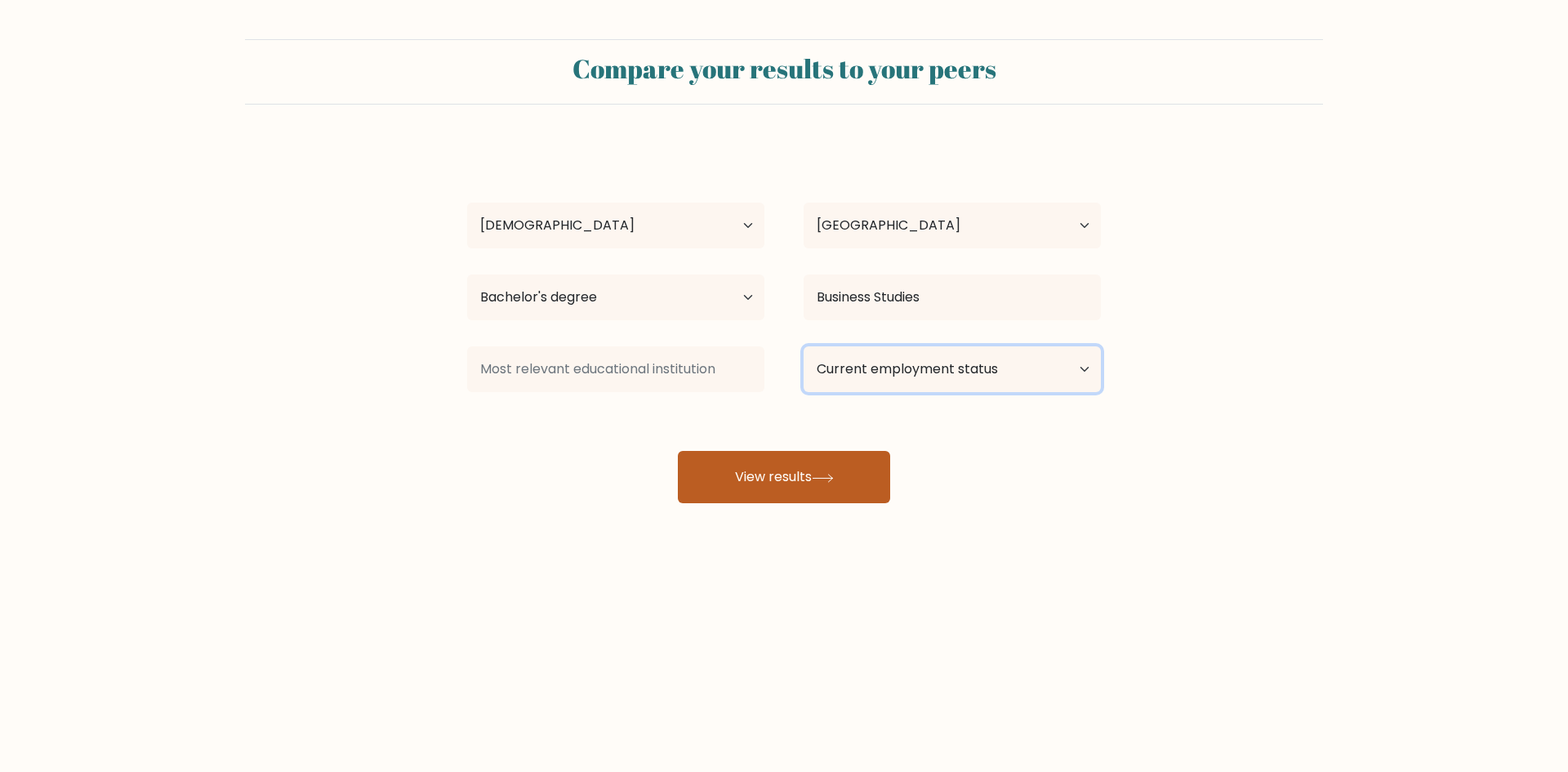
select select "other"
click at [804, 347] on select "Current employment status Employed Student Retired Other / prefer not to answer" at bounding box center [952, 369] width 297 height 45
click at [784, 481] on button "View results" at bounding box center [784, 477] width 212 height 52
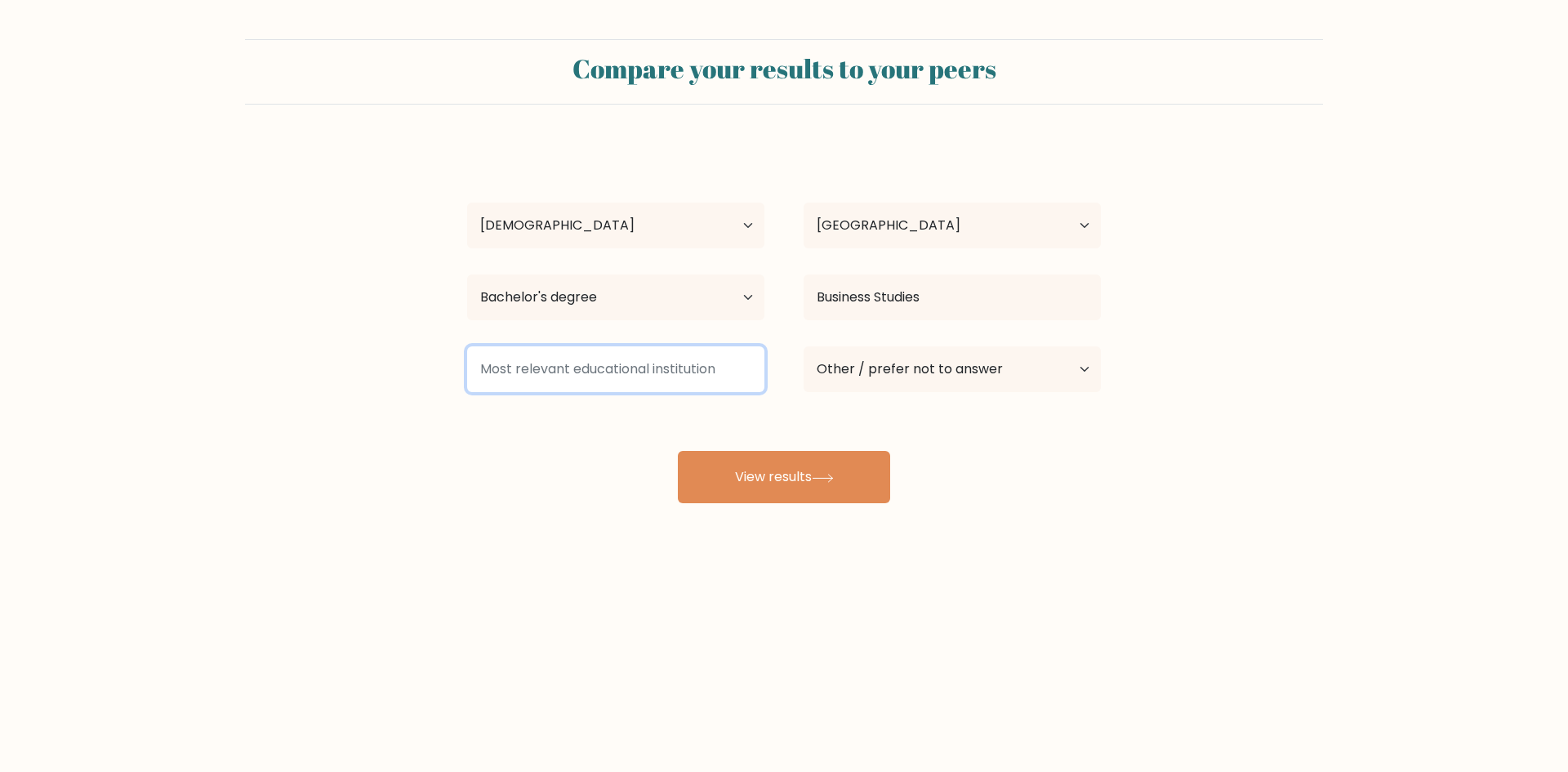
click at [520, 370] on input at bounding box center [615, 369] width 297 height 45
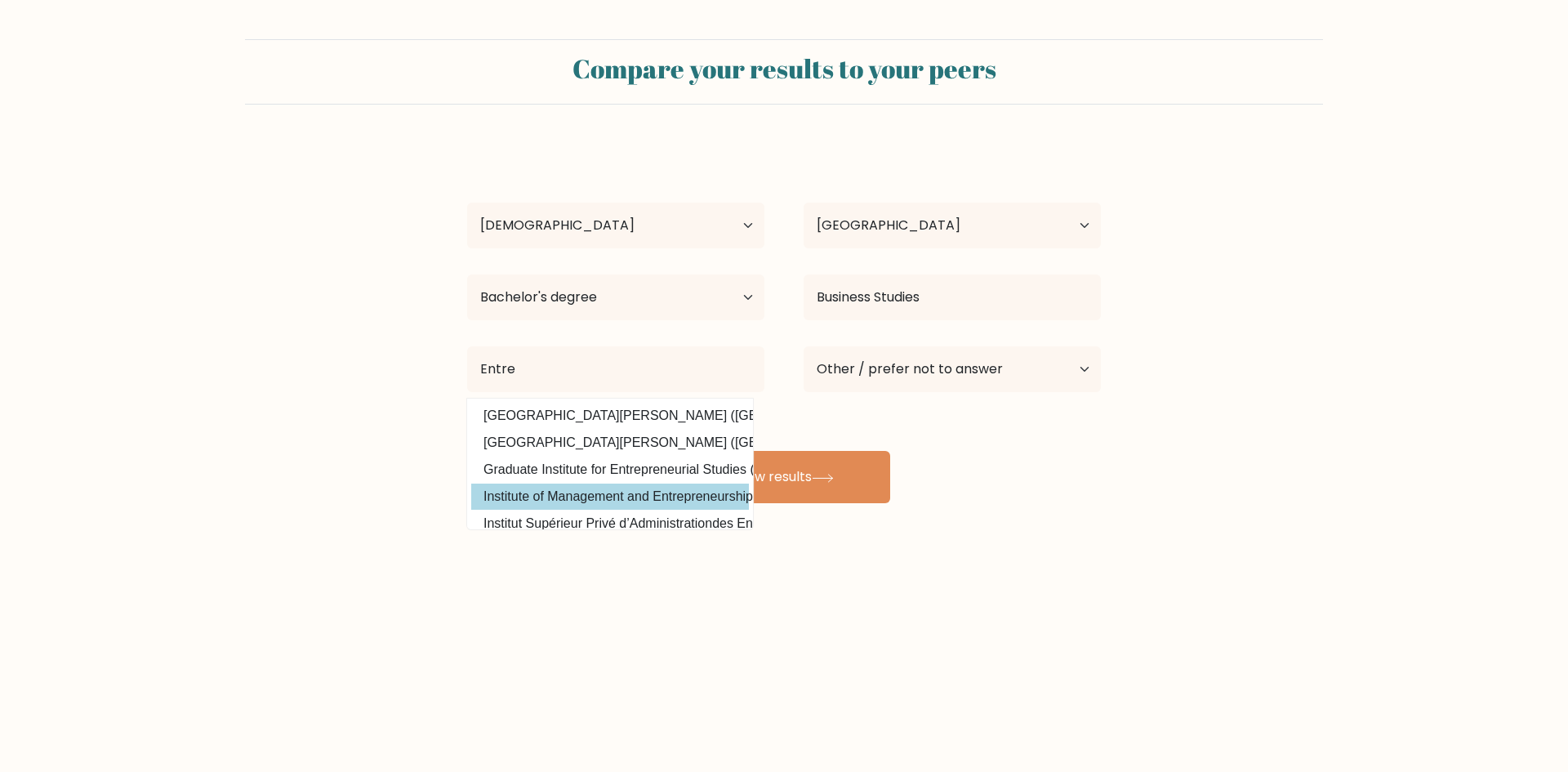
click at [633, 498] on option "Institute of Management and Entrepreneurship (Belarus)" at bounding box center [610, 496] width 277 height 27
type input "Institute of Management and Entrepreneurship"
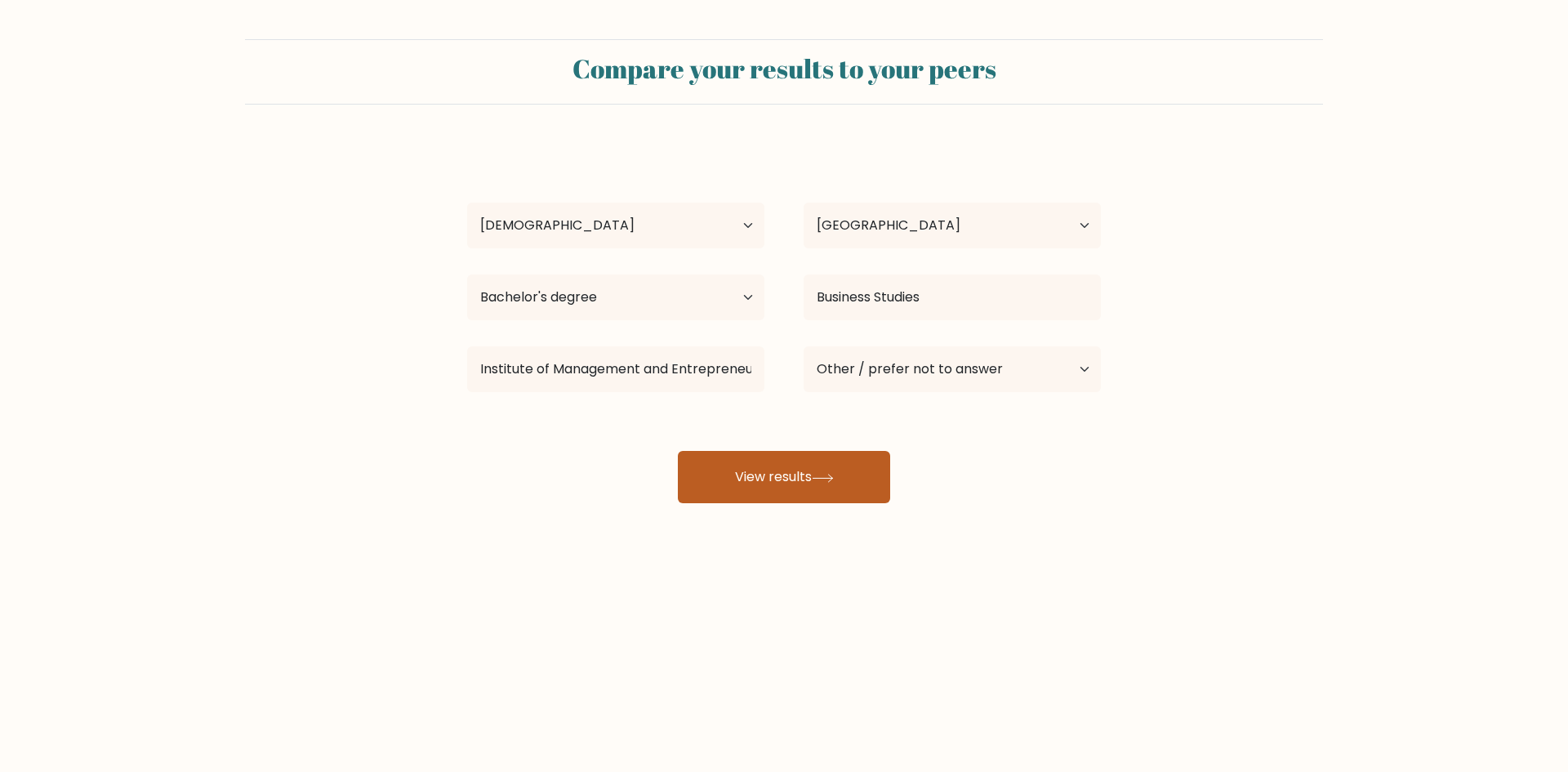
click at [797, 472] on button "View results" at bounding box center [784, 477] width 212 height 52
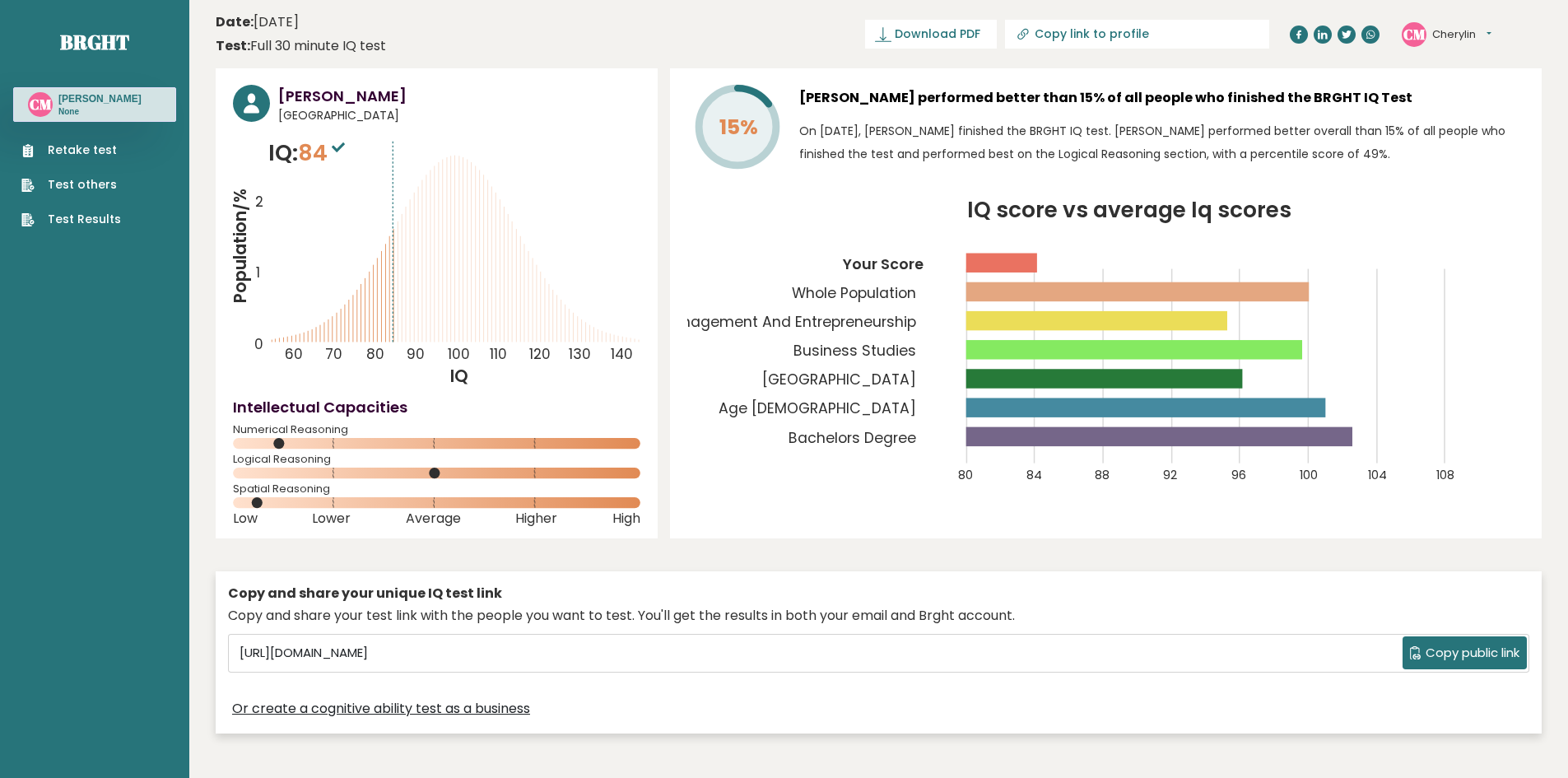
click at [1472, 654] on span "Copy public link" at bounding box center [1472, 653] width 94 height 19
click at [981, 35] on span "Download PDF" at bounding box center [937, 35] width 85 height 17
click at [1473, 27] on button "Cherylin" at bounding box center [1461, 35] width 60 height 16
click at [1458, 129] on link "Logout" at bounding box center [1474, 129] width 84 height 23
